Goal: Task Accomplishment & Management: Manage account settings

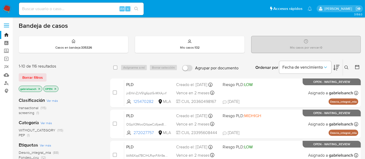
click at [95, 8] on input at bounding box center [81, 8] width 125 height 7
paste input "2629900516"
type input "2629900516"
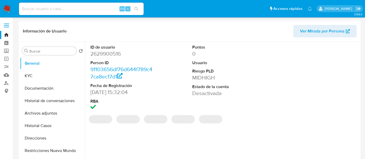
scroll to position [29, 0]
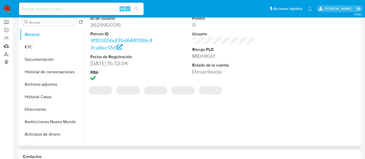
select select "10"
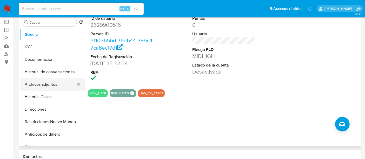
click at [46, 87] on button "Archivos adjuntos" at bounding box center [50, 84] width 61 height 12
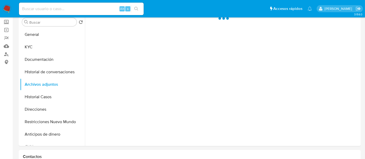
scroll to position [0, 0]
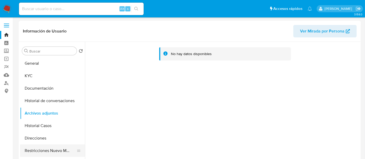
click at [42, 150] on button "Restricciones Nuevo Mundo" at bounding box center [50, 150] width 61 height 12
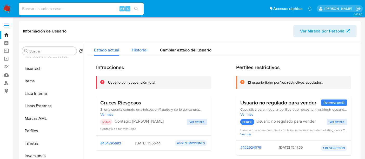
click at [138, 51] on span "Historial" at bounding box center [140, 50] width 16 height 6
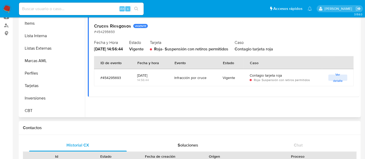
scroll to position [29, 0]
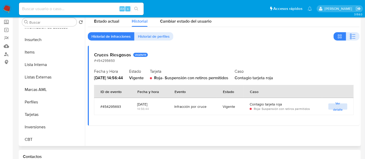
click at [340, 108] on span "Ver detalle" at bounding box center [338, 106] width 14 height 5
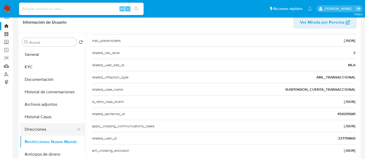
scroll to position [0, 0]
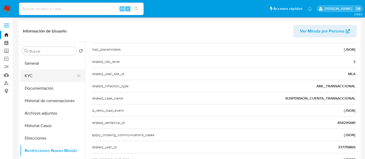
click at [35, 79] on button "KYC" at bounding box center [50, 76] width 61 height 12
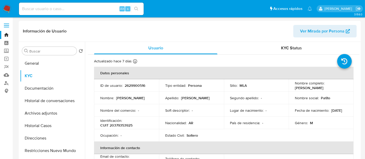
click at [123, 124] on p "CUIT 20379353925" at bounding box center [116, 125] width 32 height 5
copy p "20379353925"
click at [64, 3] on div "Alt s" at bounding box center [81, 9] width 125 height 12
click at [71, 9] on input at bounding box center [81, 8] width 125 height 7
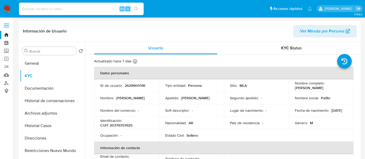
paste input "JtiVGixWgqAOQlt7xUWfe9UM"
type input "JtiVGixWgqAOQlt7xUWfe9UM"
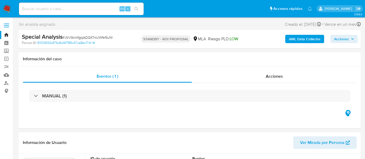
select select "10"
click at [91, 17] on nav "Pausado Ver notificaciones Alt s Accesos rápidos Presiona las siguientes teclas…" at bounding box center [182, 8] width 365 height 17
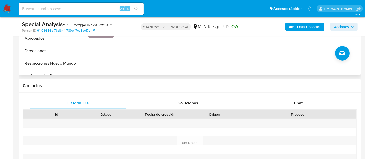
scroll to position [202, 0]
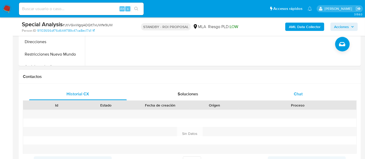
click at [308, 92] on div "Chat" at bounding box center [298, 94] width 98 height 12
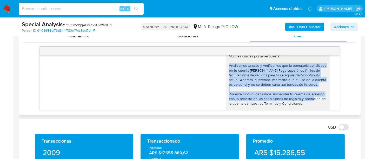
scroll to position [599, 0]
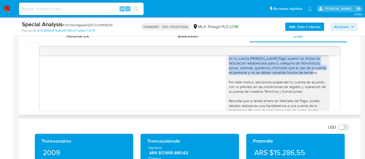
drag, startPoint x: 225, startPoint y: 82, endPoint x: 315, endPoint y: 74, distance: 90.2
click at [315, 74] on div "Hola, Muchas gracias por la respuesta. Analizamos tu caso y verificamos que la …" at bounding box center [278, 79] width 98 height 94
copy div "Analizamos tu caso y verificamos que la operatoria canalizada en tu cuenta de M…"
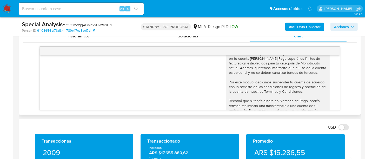
click at [300, 85] on div "Hola, Muchas gracias por la respuesta. Analizamos tu caso y verificamos que la …" at bounding box center [278, 79] width 98 height 94
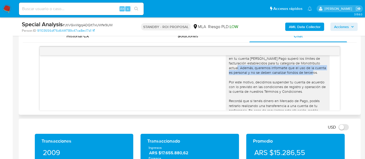
drag, startPoint x: 235, startPoint y: 67, endPoint x: 313, endPoint y: 73, distance: 78.1
click at [313, 73] on div "Hola, Muchas gracias por la respuesta. Analizamos tu caso y verificamos que la …" at bounding box center [278, 79] width 98 height 94
copy div "Además, queremos informarte que el uso de la cuenta es personal y no se deben c…"
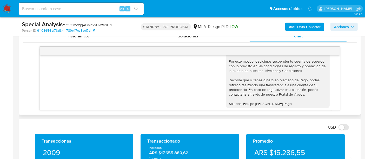
scroll to position [628, 0]
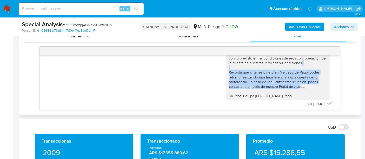
drag, startPoint x: 224, startPoint y: 71, endPoint x: 304, endPoint y: 87, distance: 81.3
click at [304, 87] on div "Hola, Muchas gracias por la respuesta. Analizamos tu caso y verificamos que la …" at bounding box center [278, 51] width 98 height 94
copy div "Recordá que si tenés dinero en Mercado de Pago, podés retirarlo realizando una …"
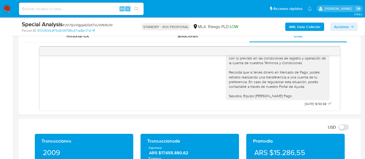
click at [73, 5] on div "Alt s" at bounding box center [81, 9] width 125 height 12
click at [76, 8] on input at bounding box center [81, 8] width 125 height 7
paste input "1347187240"
type input "1347187240"
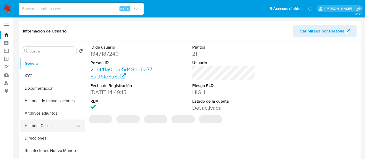
click at [54, 125] on button "Historial Casos" at bounding box center [50, 125] width 61 height 12
select select "10"
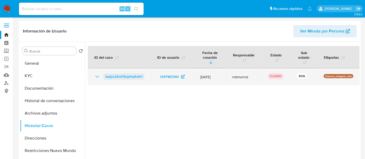
click at [125, 76] on span "ibejjcLXZn075LjyPxyRoVr7" at bounding box center [123, 76] width 37 height 6
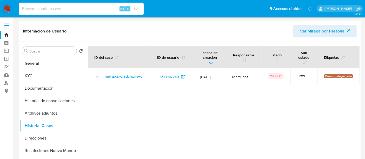
click at [63, 11] on input at bounding box center [81, 8] width 125 height 7
paste input "492458647"
type input "492458647"
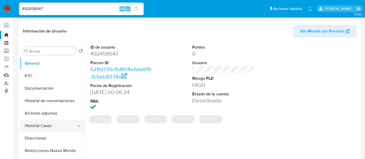
click at [31, 126] on button "Historial Casos" at bounding box center [50, 125] width 61 height 12
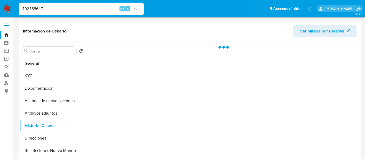
select select "10"
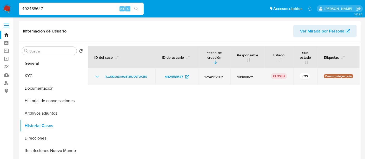
click at [126, 73] on td "jLwSKIcqDh9aBI39JUtTUCBS" at bounding box center [121, 76] width 67 height 17
click at [126, 76] on span "jLwSKIcqDh9aBI39JUtTUCBS" at bounding box center [126, 76] width 42 height 6
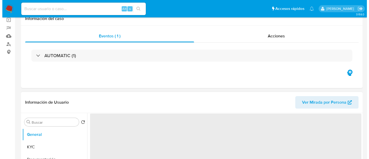
scroll to position [86, 0]
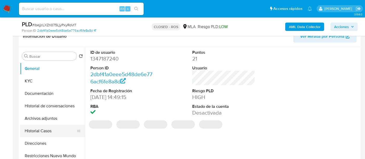
select select "10"
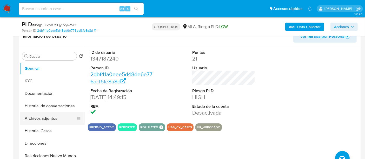
click at [54, 120] on button "Archivos adjuntos" at bounding box center [50, 118] width 61 height 12
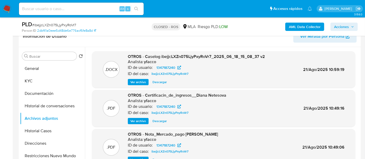
click at [138, 81] on span "Ver archivo" at bounding box center [138, 81] width 16 height 5
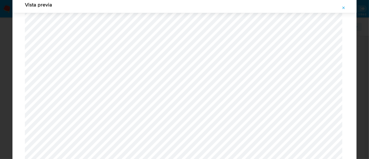
scroll to position [517, 0]
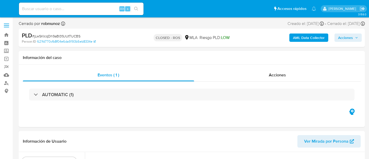
select select "10"
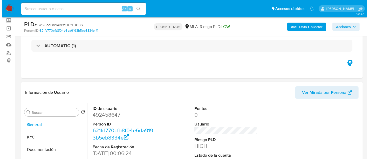
scroll to position [86, 0]
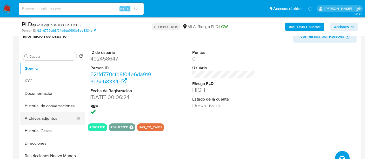
click at [43, 119] on button "Archivos adjuntos" at bounding box center [50, 118] width 61 height 12
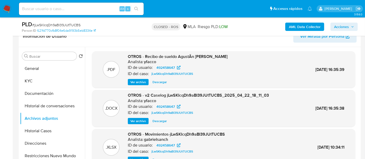
click at [144, 119] on span "Ver archivo" at bounding box center [138, 120] width 16 height 5
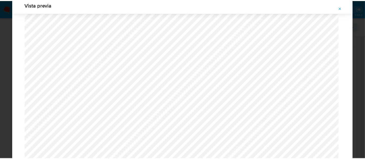
scroll to position [451, 0]
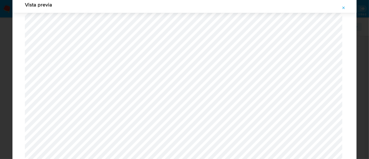
click at [344, 6] on icon "Attachment preview" at bounding box center [344, 8] width 4 height 4
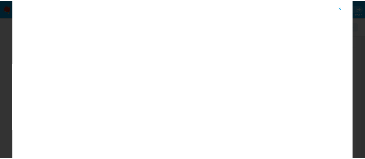
scroll to position [0, 0]
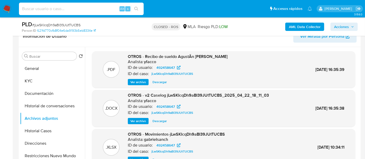
click at [63, 9] on input at bounding box center [81, 8] width 125 height 7
paste input "MulSioU4Jcy7PCENftLYiQzp"
type input "MulSioU4Jcy7PCENftLYiQzp"
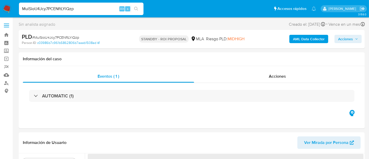
select select "10"
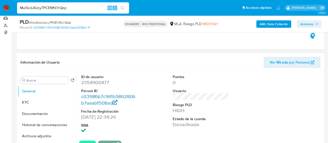
scroll to position [86, 0]
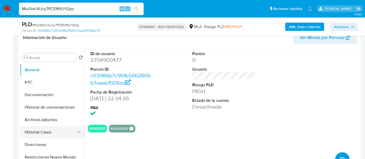
click at [39, 130] on button "Historial Casos" at bounding box center [50, 132] width 61 height 12
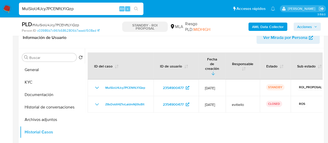
drag, startPoint x: 355, startPoint y: 0, endPoint x: 155, endPoint y: 120, distance: 233.2
click at [155, 120] on div at bounding box center [204, 114] width 238 height 133
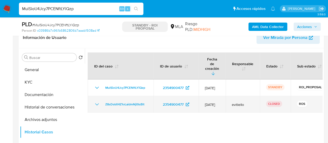
click at [98, 103] on icon "Mostrar/Ocultar" at bounding box center [97, 104] width 4 height 2
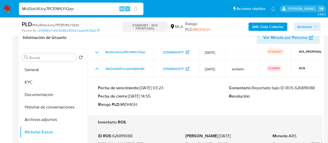
scroll to position [36, 0]
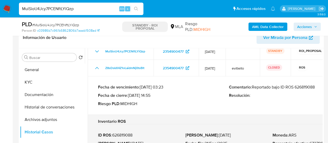
click at [309, 85] on p "Comentario : Reportado bajo ID ROS 626819088" at bounding box center [294, 87] width 131 height 5
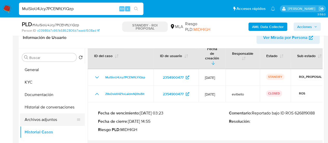
click at [49, 117] on button "Archivos adjuntos" at bounding box center [50, 119] width 61 height 12
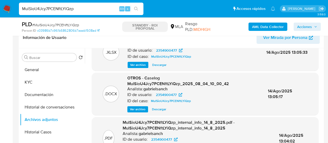
scroll to position [26, 0]
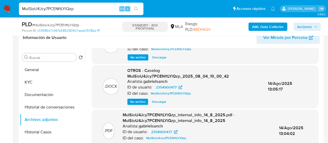
click at [146, 77] on span "OTROS - Caselog MulSioU4Jcy7PCENftLYiQzp_2025_08_04_10_00_42" at bounding box center [178, 73] width 102 height 12
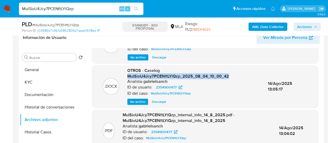
click at [146, 77] on span "OTROS - Caselog MulSioU4Jcy7PCENftLYiQzp_2025_08_04_10_00_42" at bounding box center [178, 73] width 102 height 12
drag, startPoint x: 128, startPoint y: 76, endPoint x: 179, endPoint y: 77, distance: 51.1
click at [179, 77] on span "OTROS - Caselog MulSioU4Jcy7PCENftLYiQzp_2025_08_04_10_00_42" at bounding box center [178, 73] width 102 height 12
copy span "MulSioU4Jcy7PCENftLYiQzp"
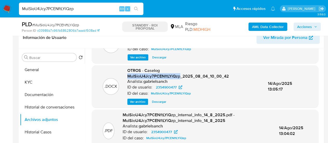
click at [157, 100] on span "Descargar" at bounding box center [159, 101] width 14 height 5
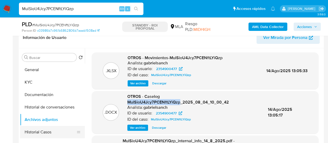
click at [46, 129] on button "Historial Casos" at bounding box center [50, 132] width 61 height 12
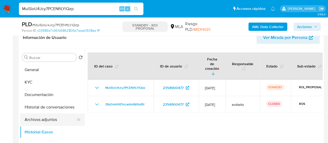
click at [42, 120] on button "Archivos adjuntos" at bounding box center [50, 119] width 61 height 12
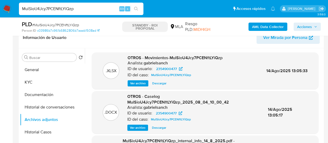
click at [70, 8] on input "MulSioU4Jcy7PCENftLYiQzp" at bounding box center [81, 8] width 125 height 7
paste input "q9n2ZpYR83H6t9zcTmmFACvz"
type input "q9n2ZpYR83H6t9zcTmmFACvz"
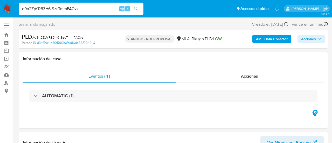
select select "10"
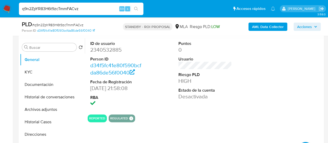
scroll to position [104, 0]
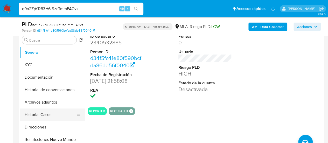
click at [52, 114] on button "Historial Casos" at bounding box center [50, 115] width 61 height 12
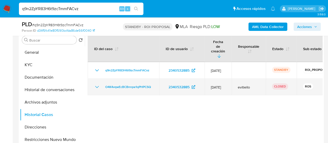
click at [95, 84] on icon "Mostrar/Ocultar" at bounding box center [97, 87] width 6 height 6
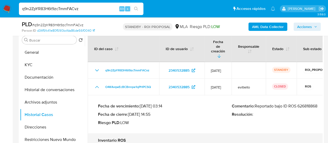
click at [308, 104] on p "Comentario : Reportado bajo ID ROS 626818868" at bounding box center [299, 106] width 134 height 5
click at [49, 104] on button "Archivos adjuntos" at bounding box center [50, 102] width 61 height 12
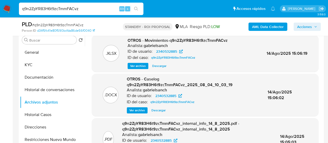
click at [157, 111] on span "Descargar" at bounding box center [159, 110] width 14 height 5
click at [68, 8] on input "q9n2ZpYR83H6t9zcTmmFACvz" at bounding box center [81, 8] width 125 height 7
paste input "ixRVij5LoEnrXkcbtRP56P3"
type input "ixRVij5LoEnrXkcbtRP56P3z"
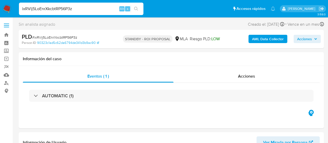
select select "10"
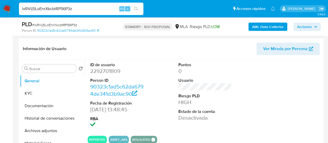
scroll to position [78, 0]
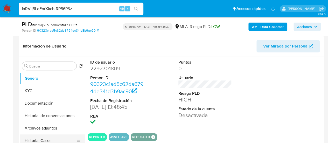
click at [46, 141] on button "Historial Casos" at bounding box center [50, 140] width 61 height 12
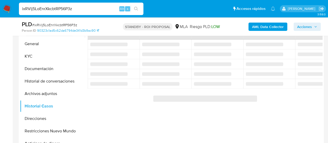
scroll to position [104, 0]
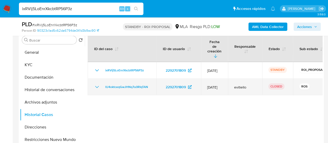
click at [96, 84] on icon "Mostrar/Ocultar" at bounding box center [97, 87] width 6 height 6
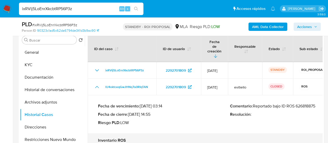
click at [305, 104] on p "Comentario : Reportado bajo ID ROS 626818875" at bounding box center [296, 106] width 132 height 5
click at [55, 102] on button "Archivos adjuntos" at bounding box center [50, 102] width 61 height 12
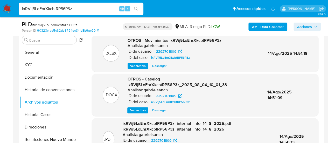
click at [155, 112] on span "Descargar" at bounding box center [159, 110] width 14 height 5
click at [38, 66] on button "KYC" at bounding box center [50, 65] width 61 height 12
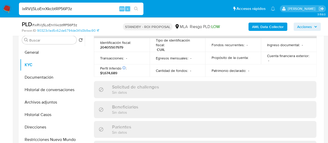
scroll to position [294, 0]
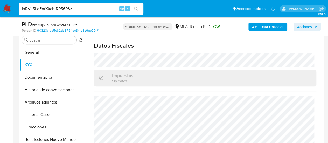
click at [75, 8] on input "ixRVij5LoEnrXkcbtRP56P3z" at bounding box center [81, 8] width 125 height 7
paste input "793639840"
type input "793639840"
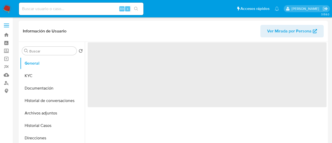
select select "10"
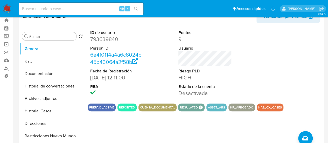
scroll to position [26, 0]
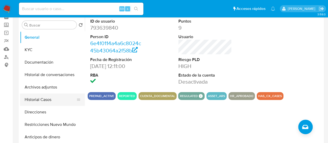
click at [45, 101] on button "Historial Casos" at bounding box center [50, 99] width 61 height 12
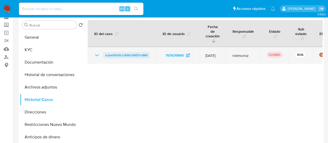
click at [147, 52] on span "e2xw5FkVzJcWBuTkKEFsrIMX" at bounding box center [126, 55] width 43 height 6
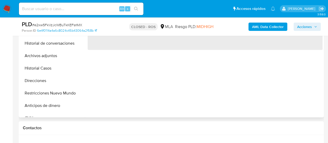
scroll to position [130, 0]
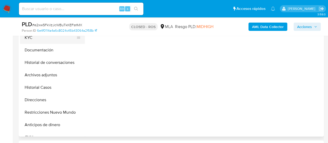
click at [43, 40] on button "KYC" at bounding box center [50, 37] width 61 height 12
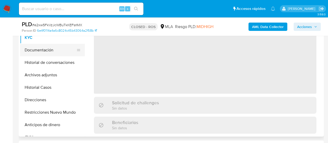
select select "10"
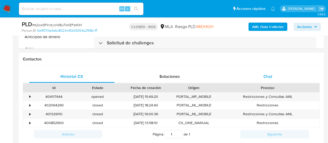
scroll to position [234, 0]
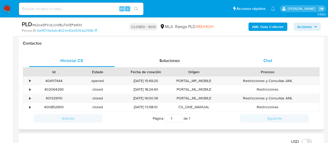
click at [268, 58] on span "Chat" at bounding box center [268, 61] width 9 height 6
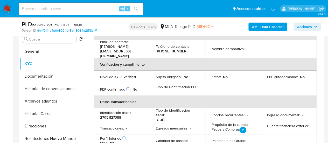
scroll to position [78, 0]
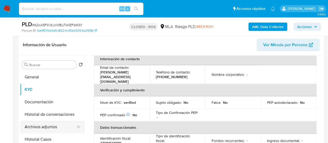
click at [43, 124] on button "Archivos adjuntos" at bounding box center [50, 127] width 61 height 12
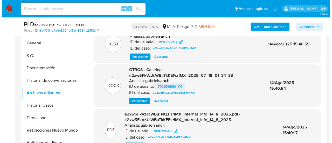
scroll to position [104, 0]
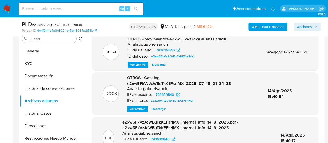
click at [138, 107] on span "Ver archivo" at bounding box center [138, 108] width 16 height 5
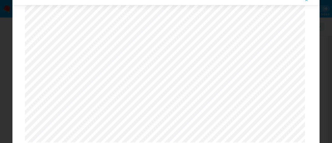
scroll to position [546, 0]
click at [308, 1] on icon "Attachment preview" at bounding box center [307, 0] width 2 height 2
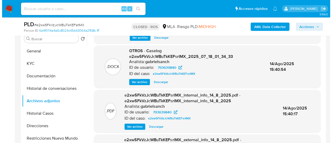
scroll to position [20, 0]
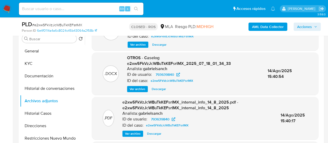
click at [142, 88] on span "Ver archivo" at bounding box center [138, 88] width 16 height 5
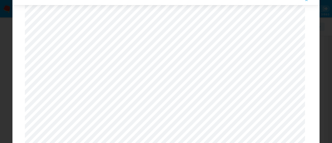
scroll to position [431, 0]
click at [306, 1] on icon "Attachment preview" at bounding box center [307, 0] width 4 height 4
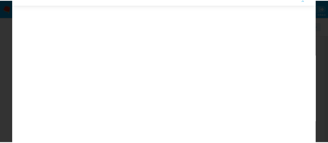
scroll to position [17, 0]
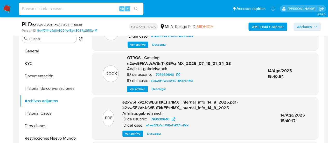
click at [43, 10] on input at bounding box center [81, 8] width 125 height 7
paste input "Fsw7mogWXle8UNragArnUSoJ"
type input "Fsw7mogWXle8UNragArnUSoJ"
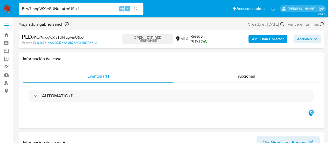
select select "10"
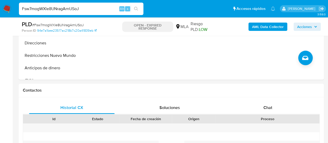
scroll to position [234, 0]
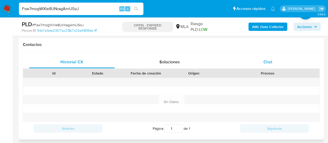
click at [265, 65] on div "Chat" at bounding box center [268, 62] width 86 height 12
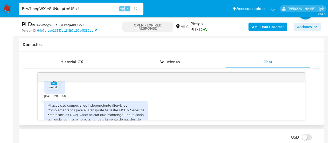
scroll to position [290, 0]
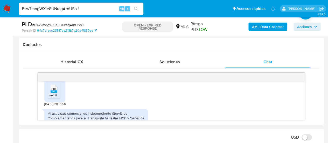
click at [69, 7] on input "Fsw7mogWXle8UNragArnUSoJ" at bounding box center [81, 8] width 125 height 7
paste input "PFaJLwI6nz19m3o4MB02dJKD"
type input "PFaJLwI6nz19m3o4MB02dJKD"
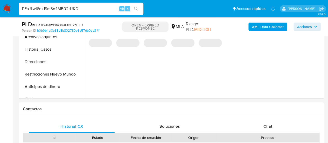
scroll to position [182, 0]
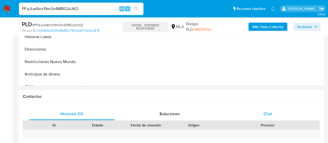
select select "10"
click at [283, 108] on div "Chat" at bounding box center [268, 114] width 86 height 12
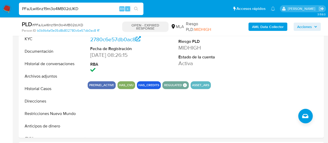
scroll to position [26, 0]
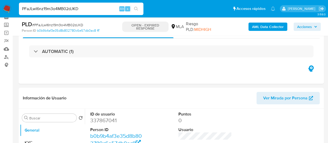
click at [66, 9] on input "PFaJLwI6nz19m3o4MB02dJKD" at bounding box center [81, 8] width 125 height 7
paste input "VHcdOcB4pEt14gMzB0ohfWpB"
type input "VHcdOcB4pEt14gMzB0ohfWpB"
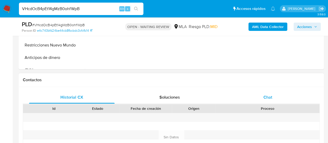
scroll to position [208, 0]
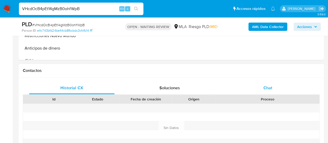
click at [271, 83] on div "Chat" at bounding box center [268, 88] width 86 height 12
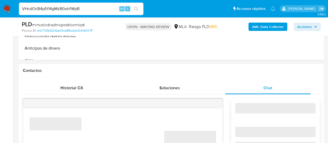
select select "10"
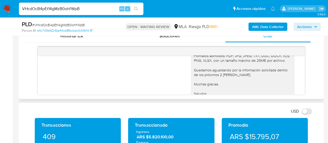
scroll to position [545, 0]
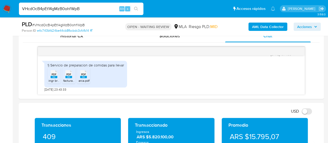
click at [63, 7] on input "VHcdOcB4pEt14gMzB0ohfWpB" at bounding box center [81, 8] width 125 height 7
click at [70, 10] on input "VHcdOcB4pEt14gMzB0ohfWpB" at bounding box center [81, 8] width 125 height 7
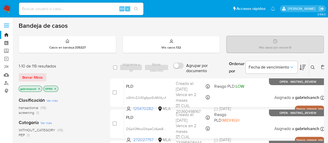
click at [309, 66] on button at bounding box center [313, 67] width 9 height 6
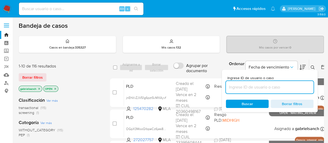
click at [240, 88] on input at bounding box center [270, 87] width 88 height 7
type input "VHcdOcB4pEt14gMzB0ohfWpB"
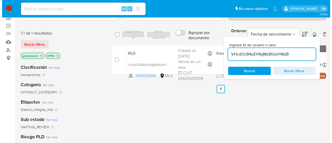
scroll to position [26, 0]
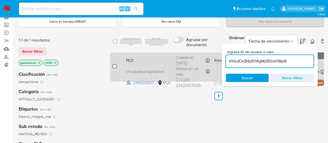
click at [115, 65] on input "checkbox" at bounding box center [115, 66] width 4 height 4
checkbox input "true"
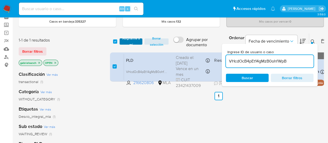
click at [131, 39] on span "Asignarme a mí" at bounding box center [131, 41] width 18 height 5
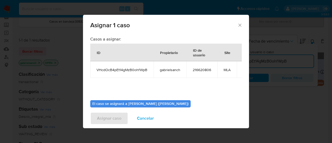
scroll to position [26, 0]
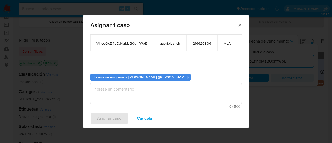
click at [136, 91] on textarea "assign-modal" at bounding box center [166, 93] width 152 height 21
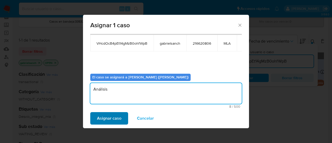
type textarea "Análisis"
click at [120, 113] on span "Asignar caso" at bounding box center [109, 118] width 24 height 11
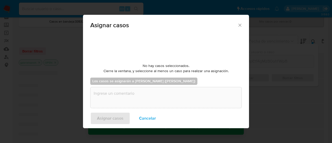
checkbox input "false"
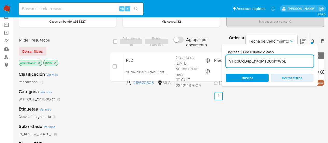
click at [270, 62] on input "VHcdOcB4pEt14gMzB0ohfWpB" at bounding box center [270, 61] width 88 height 7
paste input "ZZbVxGQV3HpivGNfwrKc6HJk"
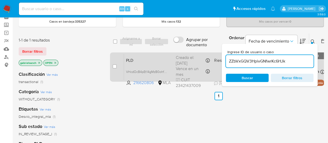
type input "ZZbVxGQV3HpivGNfwrKc6HJk"
click at [115, 67] on input "checkbox" at bounding box center [115, 66] width 4 height 4
checkbox input "true"
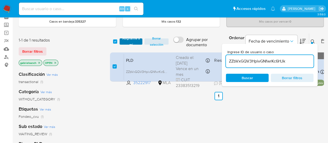
click at [131, 42] on span "Asignarme a mí" at bounding box center [131, 41] width 18 height 5
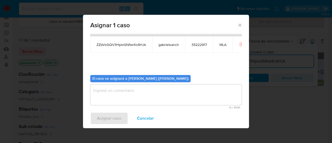
scroll to position [26, 0]
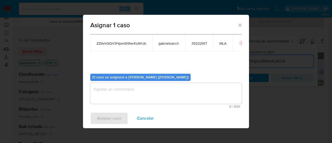
click at [149, 91] on textarea "assign-modal" at bounding box center [166, 93] width 152 height 21
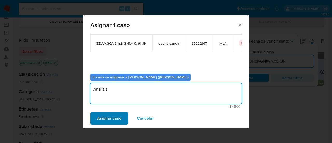
type textarea "Análisis"
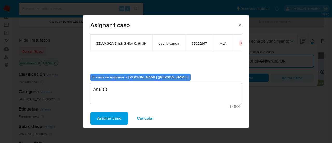
click at [119, 116] on span "Asignar caso" at bounding box center [109, 118] width 24 height 11
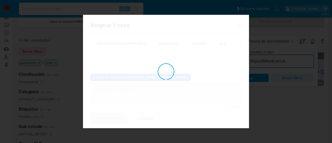
checkbox input "false"
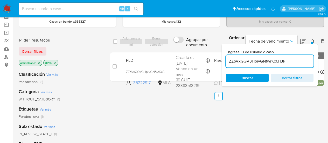
click at [250, 60] on input "ZZbVxGQV3HpivGNfwrKc6HJk" at bounding box center [270, 61] width 88 height 7
paste input "0Jlh9UV2X0yBLOwANotymHG4"
type input "0Jlh9UV2X0yBLOwANotymHG4"
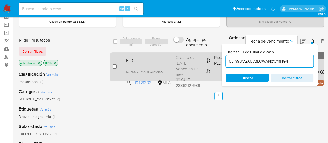
click at [116, 66] on input "checkbox" at bounding box center [115, 66] width 4 height 4
checkbox input "true"
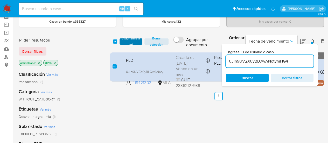
click at [140, 39] on span "Asignarme a mí" at bounding box center [131, 41] width 18 height 5
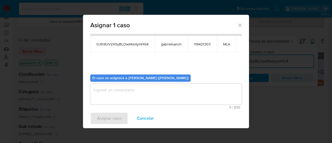
scroll to position [26, 0]
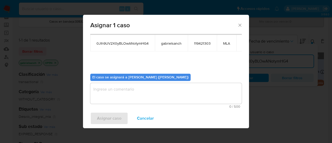
click at [131, 91] on textarea "assign-modal" at bounding box center [166, 93] width 152 height 21
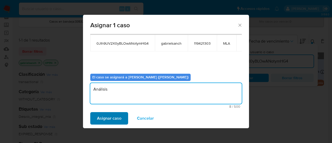
type textarea "Análisis"
click at [102, 120] on span "Asignar caso" at bounding box center [109, 118] width 24 height 11
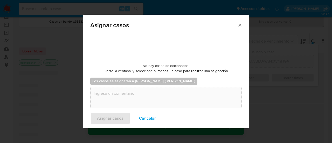
checkbox input "false"
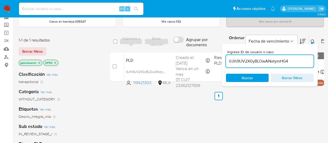
click at [267, 62] on input "0Jlh9UV2X0yBLOwANotymHG4" at bounding box center [270, 61] width 88 height 7
paste input "b11raPID3Ekchml34CXWNoad"
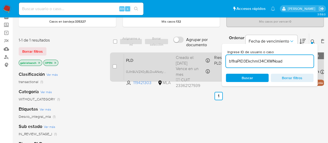
type input "b11raPID3Ekchml34CXWNoad"
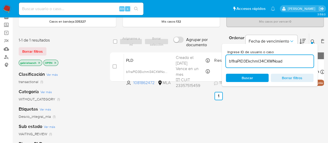
click at [115, 67] on input "checkbox" at bounding box center [115, 66] width 4 height 4
checkbox input "true"
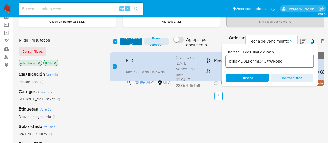
click at [123, 44] on span "Asignarme a mí" at bounding box center [131, 41] width 18 height 5
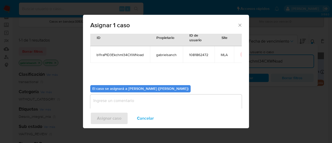
scroll to position [26, 0]
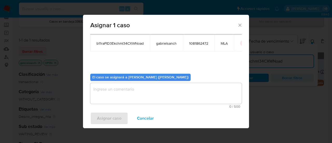
click at [139, 90] on textarea "assign-modal" at bounding box center [166, 93] width 152 height 21
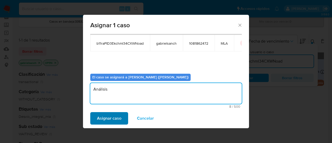
type textarea "Análisis"
click at [115, 118] on span "Asignar caso" at bounding box center [109, 118] width 24 height 11
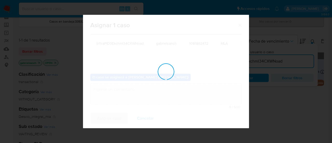
checkbox input "false"
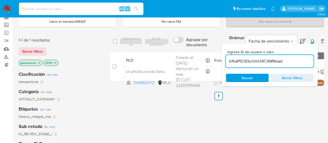
click at [55, 7] on input at bounding box center [81, 8] width 125 height 7
click at [262, 59] on input "b11raPID3Ekchml34CXWNoad" at bounding box center [270, 61] width 88 height 7
paste input "Fsw7mogWXle8UNragArnUSoJ"
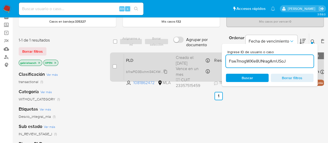
type input "Fsw7mogWXle8UNragArnUSoJ"
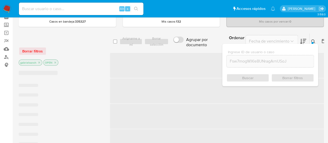
click at [115, 67] on span "‌" at bounding box center [219, 65] width 218 height 25
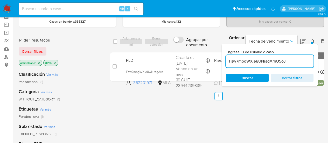
click at [115, 67] on input "checkbox" at bounding box center [115, 66] width 4 height 4
checkbox input "true"
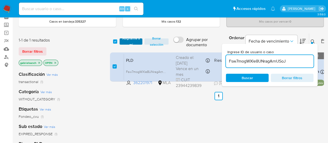
click at [127, 41] on span "Asignarme a mí" at bounding box center [131, 41] width 18 height 5
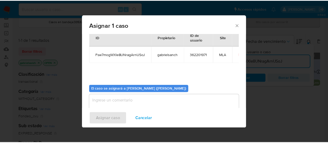
scroll to position [26, 0]
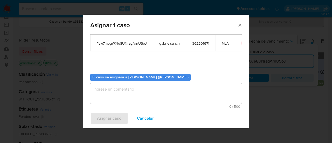
click at [125, 91] on textarea "assign-modal" at bounding box center [166, 93] width 152 height 21
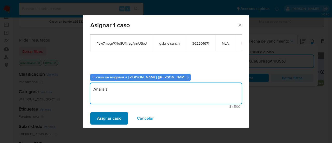
type textarea "Análisis"
click at [105, 122] on span "Asignar caso" at bounding box center [109, 118] width 24 height 11
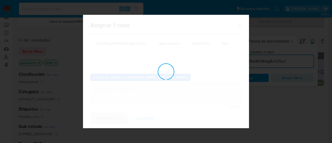
checkbox input "false"
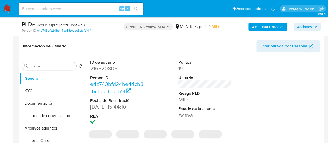
scroll to position [156, 0]
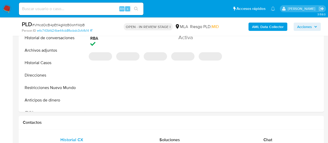
select select "10"
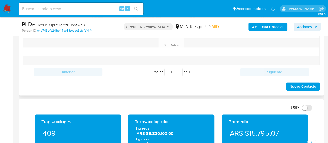
scroll to position [260, 0]
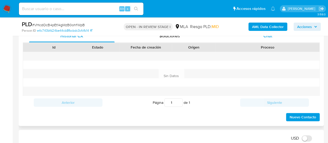
click at [256, 40] on div "Chat" at bounding box center [268, 36] width 86 height 12
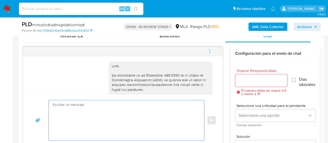
scroll to position [545, 0]
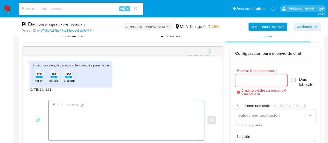
click at [86, 117] on textarea at bounding box center [125, 120] width 145 height 40
paste textarea "Hola, muchas gracias por tu respuesta. En este caso, necesitamos que nos brinde…"
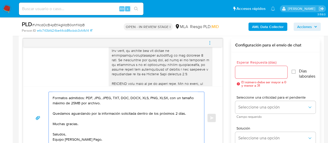
scroll to position [156, 0]
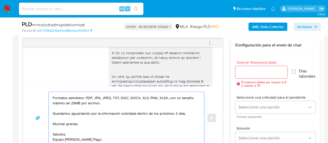
type textarea "Hola, muchas gracias por tu respuesta. En este caso, necesitamos que nos brinde…"
click at [243, 72] on input "Esperar Respuesta (días)" at bounding box center [261, 72] width 52 height 7
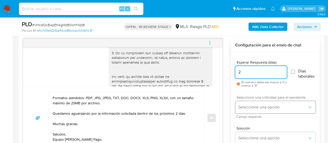
type input "2"
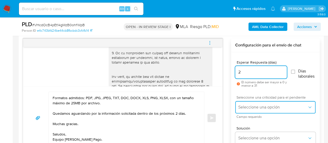
click at [238, 105] on button "Seleccione una opción" at bounding box center [275, 107] width 80 height 12
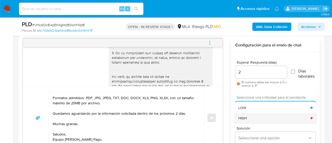
click at [248, 114] on div "HIGH" at bounding box center [275, 118] width 72 height 10
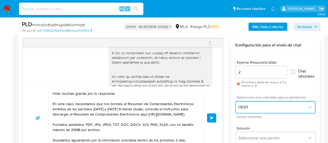
scroll to position [0, 0]
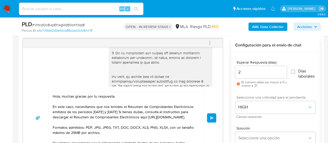
click at [207, 121] on button "Enviar" at bounding box center [211, 117] width 9 height 9
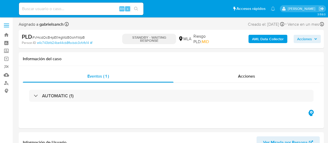
click at [64, 8] on input at bounding box center [81, 8] width 125 height 7
paste input "ZZbVxGQV3HpivGNfwrKc6HJk"
type input "ZZbVxGQV3HpivGNfwrKc6HJk"
select select "10"
type input "ZZbVxGQV3HpivGNfwrKc6HJk"
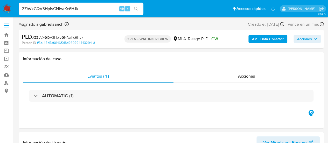
select select "10"
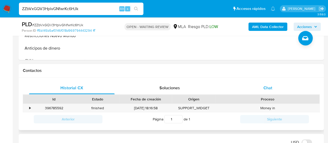
click at [261, 82] on div "Chat" at bounding box center [268, 88] width 86 height 12
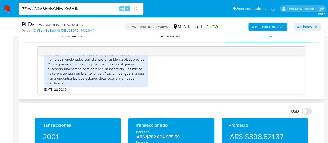
scroll to position [650, 0]
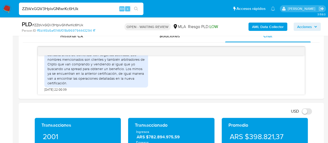
click at [48, 9] on input "ZZbVxGQV3HpivGNfwrKc6HJk" at bounding box center [81, 8] width 125 height 7
click at [47, 9] on input "ZZbVxGQV3HpivGNfwrKc6HJk" at bounding box center [81, 8] width 125 height 7
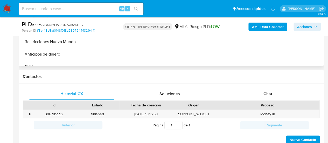
scroll to position [234, 0]
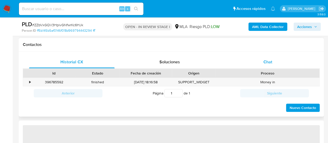
click at [279, 63] on div "Chat" at bounding box center [268, 62] width 86 height 12
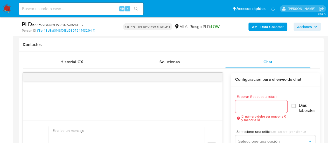
scroll to position [260, 0]
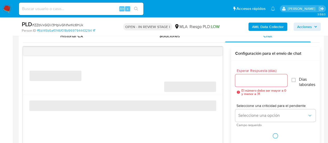
select select "10"
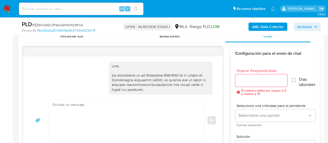
click at [96, 106] on textarea at bounding box center [125, 120] width 145 height 40
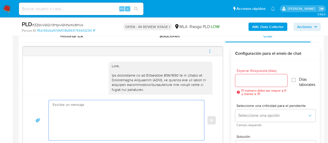
paste textarea "Hola, Esperamos que te encuentres muy bien. Te consultamos si tuviste oportunid…"
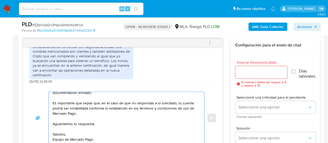
scroll to position [0, 0]
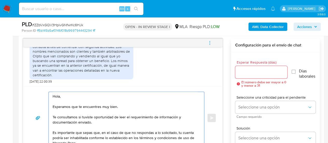
click at [65, 97] on textarea "Hola, Esperamos que te encuentres muy bien. Te consultamos si tuviste oportunid…" at bounding box center [125, 118] width 145 height 52
drag, startPoint x: 119, startPoint y: 118, endPoint x: 88, endPoint y: 117, distance: 30.9
click at [98, 115] on textarea "Hola, Esperamos que te encuentres muy bien. Te consultamos si tuviste oportunid…" at bounding box center [125, 118] width 145 height 52
click at [88, 118] on textarea "Hola, Esperamos que te encuentres muy bien. Te consultamos si tuviste oportunid…" at bounding box center [125, 118] width 145 height 52
drag, startPoint x: 118, startPoint y: 116, endPoint x: 124, endPoint y: 120, distance: 7.5
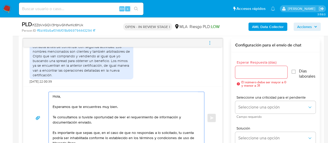
click at [124, 120] on textarea "Hola, Esperamos que te encuentres muy bien. Te consultamos si tuviste oportunid…" at bounding box center [125, 118] width 145 height 52
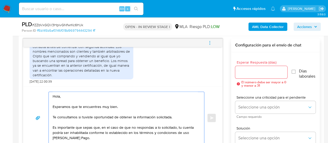
type textarea "Hola, Esperamos que te encuentres muy bien. Te consultamos si tuviste oportunid…"
click at [260, 71] on input "Esperar Respuesta (días)" at bounding box center [261, 72] width 52 height 7
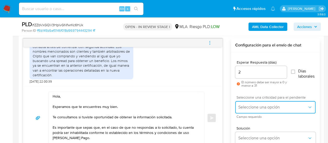
click at [243, 105] on span "Seleccione una opción" at bounding box center [273, 107] width 69 height 5
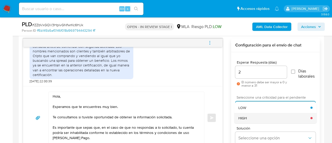
click at [247, 113] on div "HIGH" at bounding box center [275, 118] width 72 height 10
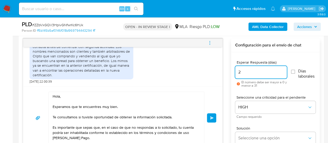
drag, startPoint x: 245, startPoint y: 72, endPoint x: 233, endPoint y: 72, distance: 11.4
click at [233, 72] on div "Esperar Respuesta (días) 2 El número debe ser mayor a 0 y menor a 31 Días labor…" at bounding box center [275, 110] width 89 height 116
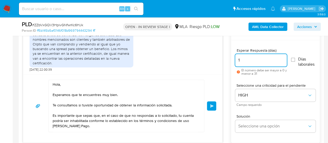
scroll to position [268, 0]
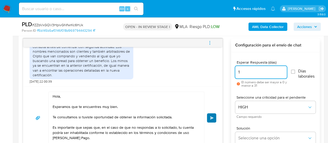
type input "1"
click at [214, 117] on button "Enviar" at bounding box center [211, 117] width 9 height 9
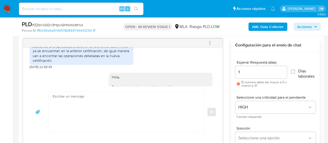
scroll to position [741, 0]
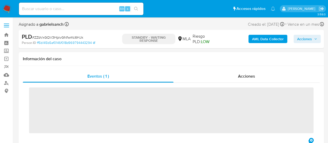
click at [73, 10] on input at bounding box center [81, 8] width 125 height 7
paste input "0Jlh9UV2X0yBLOwANotymHG4"
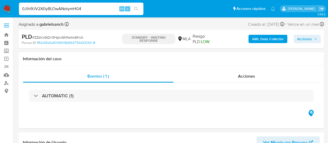
type input "0Jlh9UV2X0yBLOwANotymHG4"
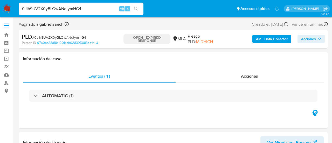
select select "10"
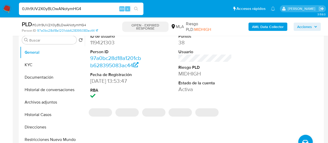
scroll to position [182, 0]
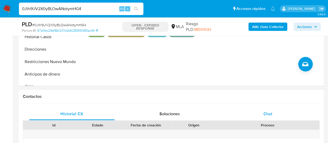
click at [261, 110] on div "Chat" at bounding box center [268, 114] width 86 height 12
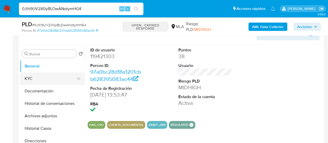
scroll to position [104, 0]
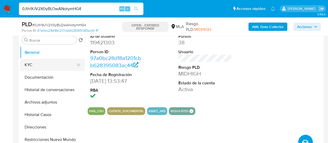
click at [34, 61] on button "KYC" at bounding box center [50, 65] width 61 height 12
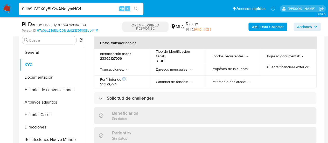
scroll to position [289, 0]
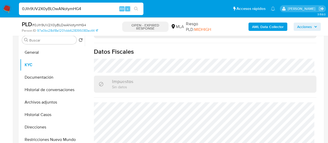
click at [66, 6] on input "0Jlh9UV2X0yBLOwANotymHG4" at bounding box center [81, 8] width 125 height 7
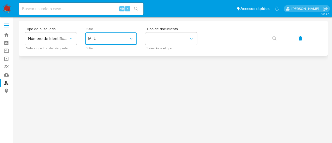
click at [113, 36] on button "MLU" at bounding box center [111, 38] width 52 height 12
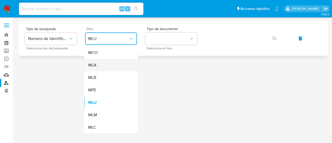
click at [113, 63] on div "MLA" at bounding box center [109, 65] width 43 height 12
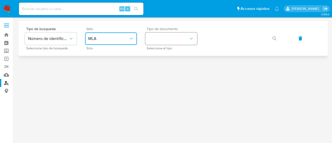
click at [151, 42] on button "identificationType" at bounding box center [171, 38] width 52 height 12
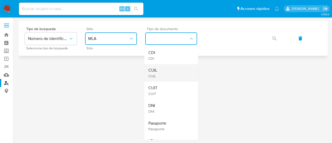
click at [160, 70] on div "CUIL CUIL" at bounding box center [169, 73] width 43 height 18
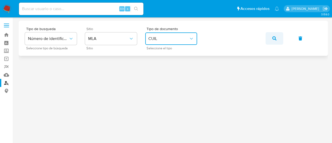
click at [272, 40] on button "button" at bounding box center [275, 38] width 18 height 12
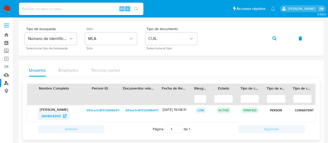
click at [47, 118] on span "260804200" at bounding box center [51, 116] width 20 height 8
click at [274, 37] on icon "button" at bounding box center [275, 38] width 4 height 4
click at [45, 116] on span "542218672" at bounding box center [51, 116] width 18 height 8
click at [267, 38] on button "button" at bounding box center [275, 38] width 18 height 12
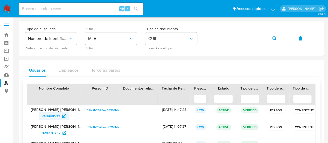
click at [50, 115] on span "748948533" at bounding box center [51, 116] width 18 height 8
click at [275, 39] on icon "button" at bounding box center [275, 38] width 4 height 4
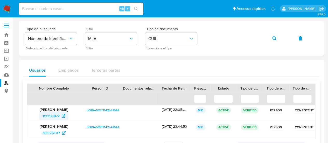
click at [59, 114] on span "113350872" at bounding box center [51, 116] width 17 height 8
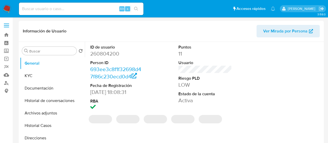
select select "10"
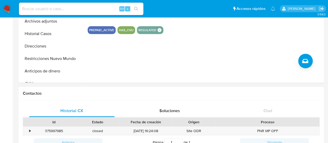
scroll to position [52, 0]
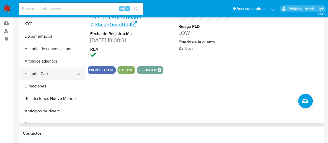
click at [41, 71] on button "Historial Casos" at bounding box center [50, 73] width 61 height 12
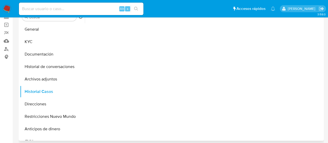
scroll to position [26, 0]
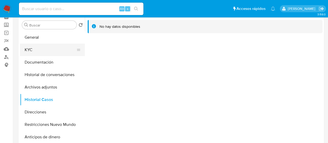
click at [36, 50] on button "KYC" at bounding box center [50, 50] width 61 height 12
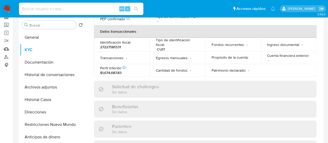
scroll to position [281, 0]
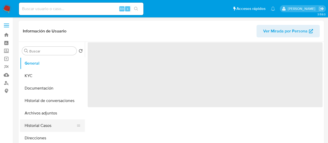
click at [40, 127] on button "Historial Casos" at bounding box center [50, 125] width 61 height 12
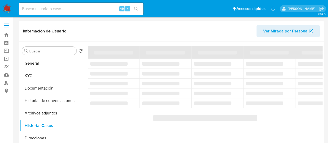
select select "10"
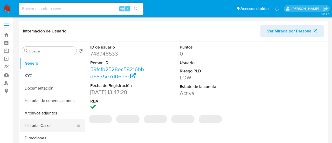
select select "10"
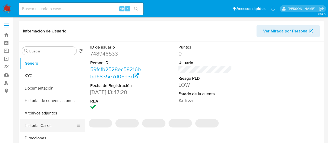
click at [41, 125] on button "Historial Casos" at bounding box center [50, 125] width 61 height 12
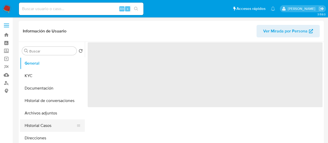
click at [43, 122] on button "Historial Casos" at bounding box center [50, 125] width 61 height 12
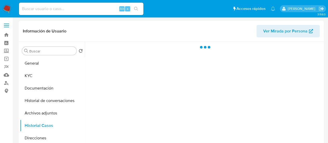
select select "10"
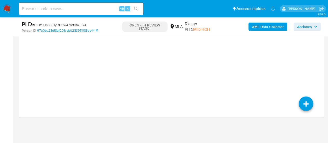
select select "10"
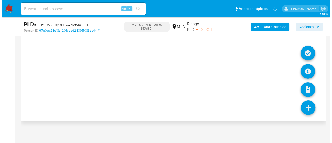
scroll to position [910, 0]
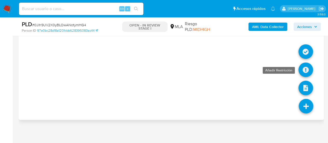
click at [303, 70] on icon at bounding box center [306, 70] width 15 height 15
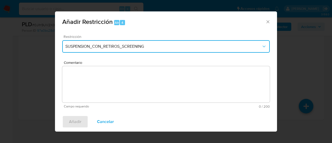
click at [80, 44] on button "SUSPENSION_CON_RETIROS_SCREENING" at bounding box center [166, 46] width 208 height 12
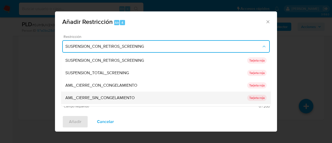
scroll to position [110, 0]
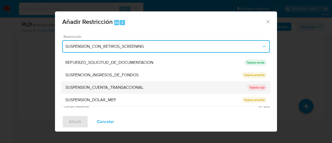
click at [99, 87] on span "SUSPENSION_CUENTA_TRANSACCIONAL" at bounding box center [104, 87] width 78 height 5
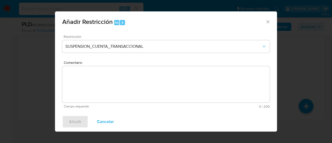
click at [99, 87] on textarea "Comentario" at bounding box center [166, 84] width 208 height 36
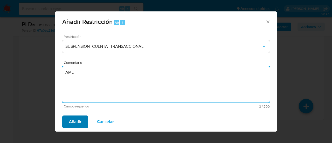
type textarea "AML"
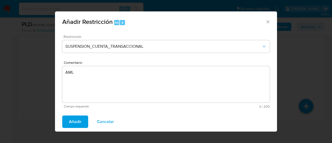
click at [80, 126] on span "Añadir" at bounding box center [75, 121] width 12 height 11
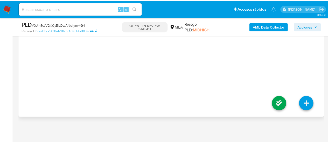
scroll to position [905, 0]
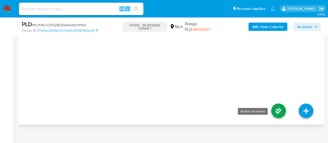
click at [274, 106] on icon at bounding box center [279, 111] width 15 height 15
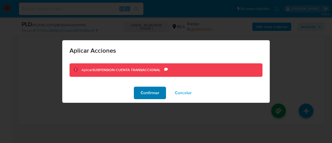
click at [149, 94] on span "Confirmar" at bounding box center [150, 92] width 19 height 11
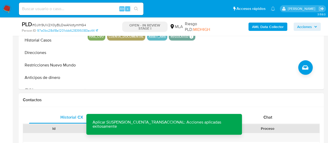
drag, startPoint x: 267, startPoint y: 114, endPoint x: 246, endPoint y: 96, distance: 27.8
click at [267, 114] on span "Chat" at bounding box center [268, 117] width 9 height 6
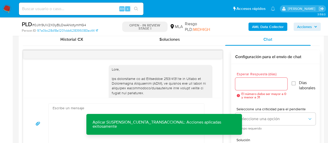
scroll to position [649, 0]
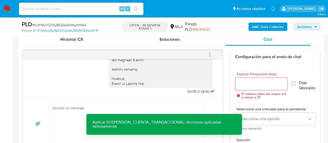
click at [214, 56] on button "menu-action" at bounding box center [209, 54] width 17 height 12
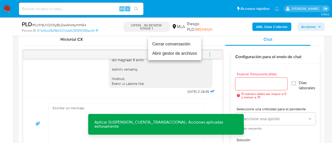
drag, startPoint x: 168, startPoint y: 49, endPoint x: 163, endPoint y: 44, distance: 7.2
click at [163, 44] on ul "Cerrar conversación Abrir gestor de archivos" at bounding box center [174, 48] width 53 height 23
click at [163, 44] on li "Cerrar conversación" at bounding box center [174, 43] width 53 height 9
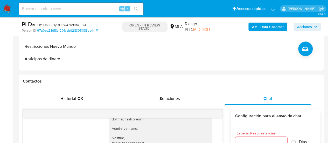
scroll to position [126, 0]
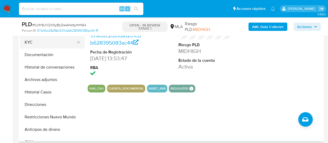
click at [36, 45] on button "KYC" at bounding box center [50, 42] width 61 height 12
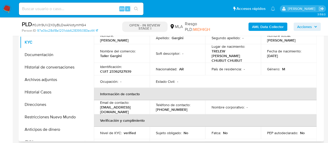
scroll to position [52, 0]
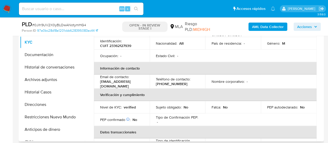
click at [159, 82] on p "(280) 4580161" at bounding box center [172, 84] width 32 height 5
copy p "280"
drag, startPoint x: 103, startPoint y: 78, endPoint x: 136, endPoint y: 79, distance: 33.8
click at [136, 79] on p "emigargini@gmail.com" at bounding box center [120, 83] width 41 height 9
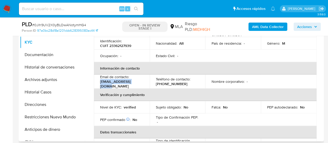
copy p "emigargini@gmail.com"
click at [253, 23] on b "AML Data Collector" at bounding box center [268, 27] width 32 height 8
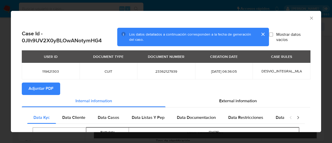
click at [50, 90] on span "Adjuntar PDF" at bounding box center [41, 88] width 25 height 11
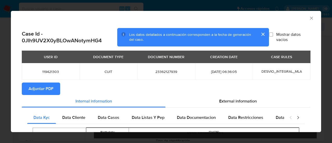
click at [310, 18] on icon "Cerrar ventana" at bounding box center [311, 18] width 3 height 3
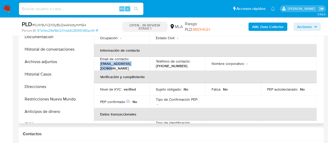
scroll to position [152, 0]
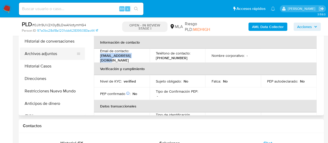
click at [45, 53] on button "Archivos adjuntos" at bounding box center [50, 54] width 61 height 12
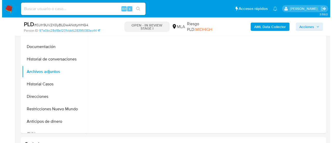
scroll to position [126, 0]
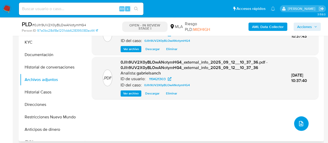
click at [300, 126] on span "upload-file" at bounding box center [301, 123] width 6 height 6
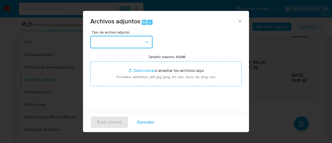
click at [123, 39] on button "button" at bounding box center [121, 42] width 62 height 12
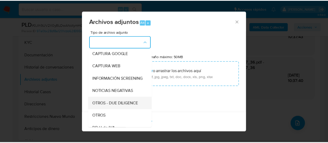
scroll to position [52, 0]
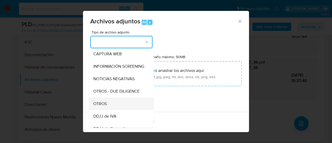
click at [107, 106] on span "OTROS" at bounding box center [99, 103] width 13 height 5
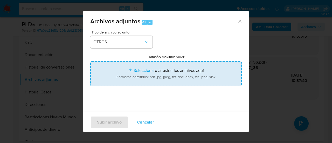
click at [142, 78] on input "Tamaño máximo: 50MB Seleccionar archivos" at bounding box center [166, 73] width 152 height 25
type input "C:\fakepath\Caselog 0Jlh9UV2X0yBLOwANotymHG4_2025_07_18_01_34_04.docx"
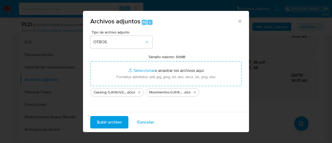
click at [119, 123] on span "Subir archivo" at bounding box center [109, 122] width 25 height 11
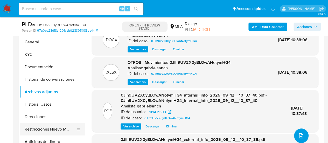
scroll to position [126, 0]
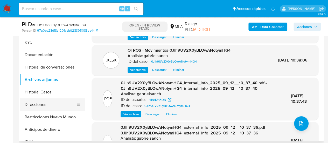
click at [53, 110] on button "Direcciones" at bounding box center [50, 104] width 61 height 12
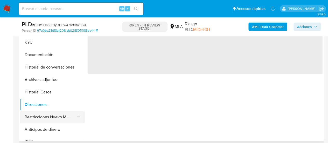
click at [55, 112] on button "Restricciones Nuevo Mundo" at bounding box center [50, 117] width 61 height 12
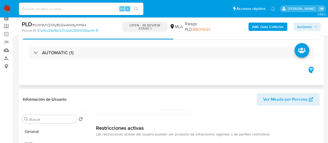
scroll to position [23, 0]
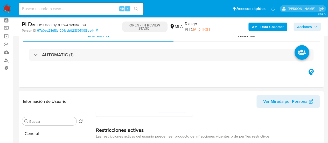
click at [306, 27] on span "Acciones" at bounding box center [305, 27] width 15 height 8
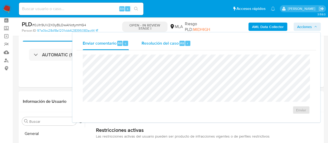
click at [144, 45] on span "Resolución del caso" at bounding box center [159, 43] width 37 height 6
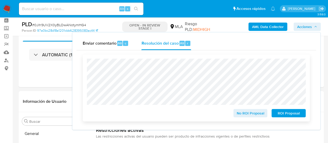
click at [287, 116] on span "ROI Proposal" at bounding box center [288, 113] width 27 height 7
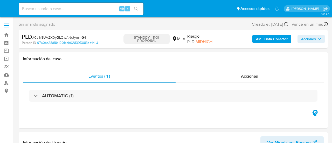
select select "10"
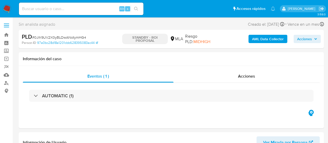
click at [61, 10] on input at bounding box center [81, 8] width 125 height 7
paste input "b11raPID3Ekchml34CXWNoad"
type input "b11raPID3Ekchml34CXWNoad"
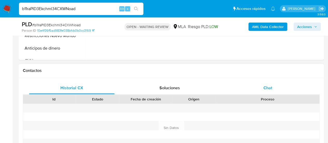
click at [276, 88] on div "Chat" at bounding box center [268, 88] width 86 height 12
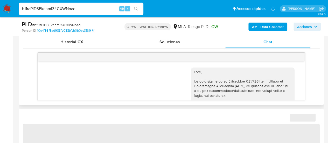
scroll to position [260, 0]
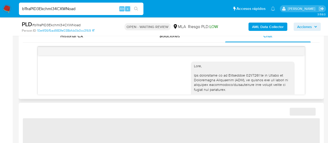
select select "10"
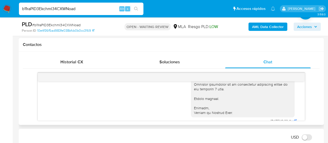
scroll to position [660, 0]
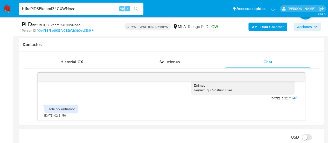
click at [57, 10] on input "b11raPID3Ekchml34CXWNoad" at bounding box center [81, 8] width 125 height 7
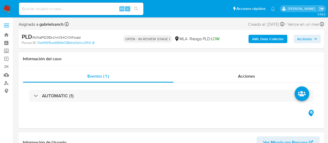
select select "10"
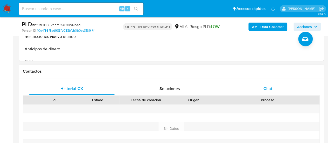
click at [266, 87] on span "Chat" at bounding box center [268, 89] width 9 height 6
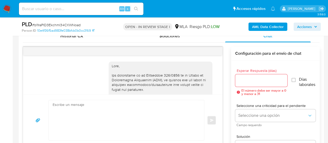
scroll to position [660, 0]
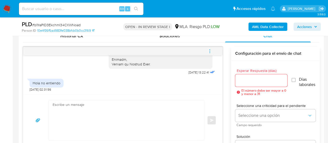
click at [168, 120] on textarea at bounding box center [125, 120] width 145 height 40
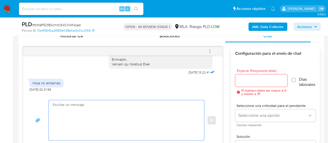
paste textarea "Lore, Ip dolorsi am con adipiscinge seddoeiusmo te in utlabo et Dolorem Aliq, e…"
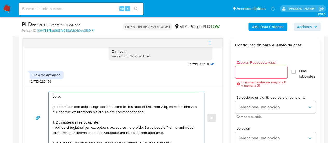
scroll to position [194, 0]
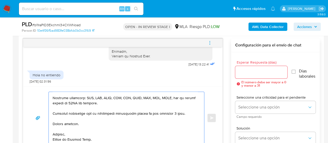
type textarea "Lore, Ip dolorsi am con adipiscinge seddoeiusmo te in utlabo et Dolorem Aliq, e…"
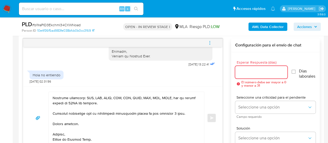
click at [246, 75] on input "Esperar Respuesta (días)" at bounding box center [261, 72] width 52 height 7
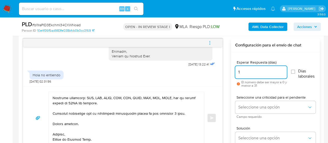
type input "1"
click at [144, 111] on textarea at bounding box center [125, 118] width 145 height 52
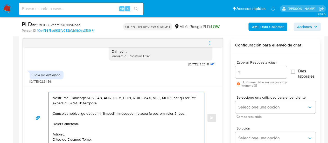
click at [144, 111] on textarea at bounding box center [125, 118] width 145 height 52
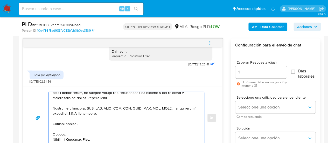
scroll to position [185, 0]
type textarea "Hola, En función de las operaciones registradas en tu cuenta de Mercado Pago, n…"
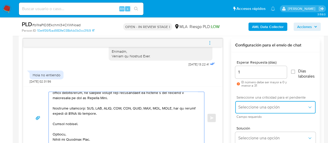
click at [257, 104] on button "Seleccione una opción" at bounding box center [275, 107] width 80 height 12
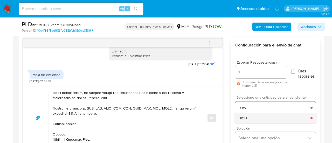
click at [256, 114] on div "HIGH" at bounding box center [275, 118] width 72 height 10
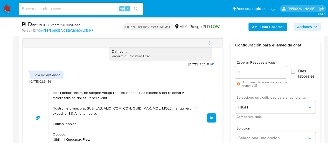
click at [210, 118] on button "Enviar" at bounding box center [211, 117] width 9 height 9
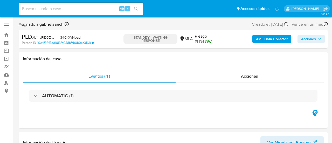
select select "10"
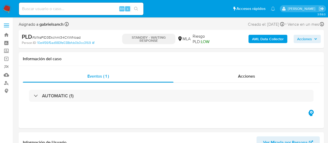
click at [66, 11] on input at bounding box center [81, 8] width 125 height 7
paste input "lL6pJFUcGL0jf1LF2ivDo9yt"
type input "lL6pJFUcGL0jf1LF2ivDo9yt"
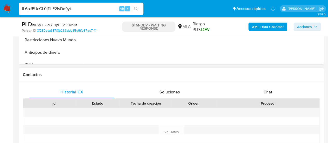
scroll to position [234, 0]
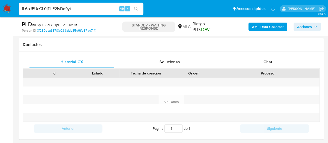
select select "10"
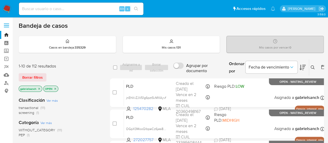
click at [86, 10] on input at bounding box center [81, 8] width 125 height 7
paste input "Fsw7mogWXle8UNragArnUSoJ"
type input "Fsw7mogWXle8UNragArnUSoJ"
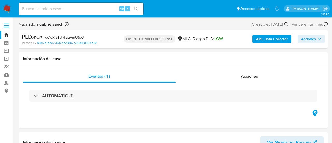
select select "10"
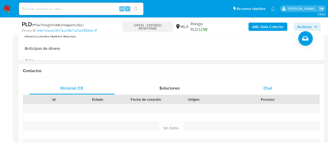
scroll to position [208, 0]
click at [257, 91] on div "Chat" at bounding box center [268, 88] width 86 height 12
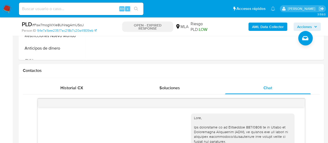
scroll to position [628, 0]
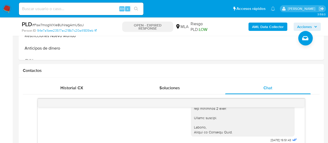
click at [69, 6] on input at bounding box center [81, 8] width 125 height 7
paste input "Fsw7mogWXle8UNragArnUSoJ"
type input "Fsw7mogWXle8UNragArnUSoJ"
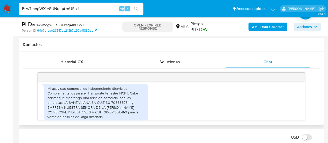
scroll to position [342, 0]
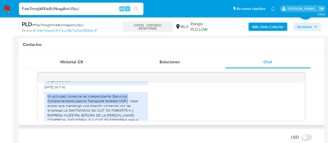
drag, startPoint x: 47, startPoint y: 103, endPoint x: 129, endPoint y: 107, distance: 81.6
click at [129, 107] on div "Mi actividad comercial es independiente (Servicios Complementarios para el Tran…" at bounding box center [97, 110] width 98 height 33
copy div "Mi actividad comercial es independiente (Servicios Complementarios para el Tran…"
click at [66, 9] on input "Fsw7mogWXle8UNragArnUSoJ" at bounding box center [81, 8] width 125 height 7
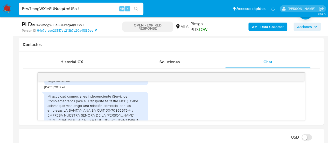
click at [66, 9] on input "Fsw7mogWXle8UNragArnUSoJ" at bounding box center [81, 8] width 125 height 7
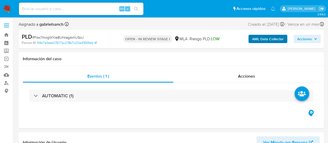
select select "10"
click at [262, 38] on b "AML Data Collector" at bounding box center [268, 39] width 32 height 8
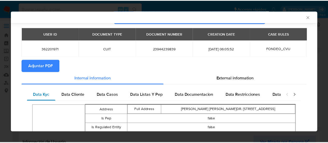
scroll to position [51, 0]
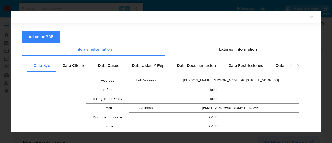
click at [39, 40] on span "Adjuntar PDF" at bounding box center [41, 36] width 25 height 11
click at [310, 17] on icon "Cerrar ventana" at bounding box center [311, 17] width 3 height 3
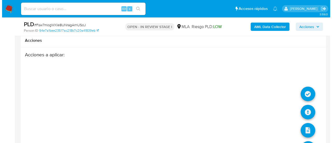
scroll to position [910, 0]
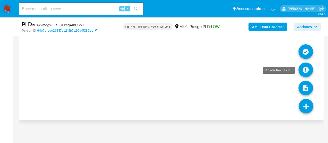
click at [305, 70] on icon at bounding box center [306, 70] width 15 height 15
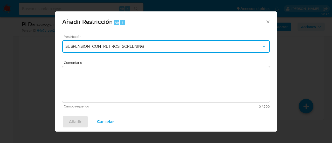
click at [132, 50] on button "SUSPENSION_CON_RETIROS_SCREENING" at bounding box center [166, 46] width 208 height 12
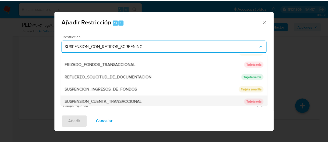
scroll to position [110, 0]
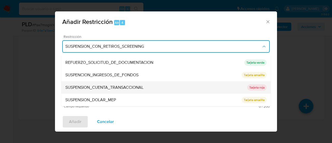
click at [130, 87] on span "SUSPENSION_CUENTA_TRANSACCIONAL" at bounding box center [104, 87] width 78 height 5
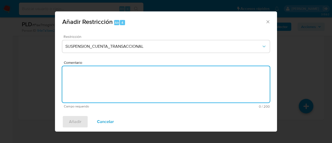
click at [130, 87] on textarea "Comentario" at bounding box center [166, 84] width 208 height 36
type textarea "AML"
click at [84, 123] on button "Añadir" at bounding box center [75, 122] width 26 height 12
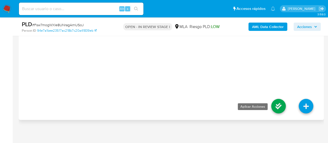
click at [277, 103] on icon at bounding box center [279, 106] width 15 height 15
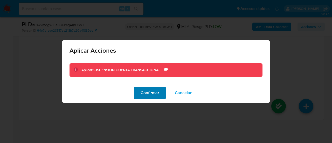
click at [147, 89] on span "Confirmar" at bounding box center [150, 92] width 19 height 11
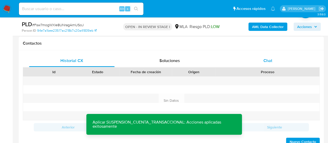
click at [259, 56] on div "Chat" at bounding box center [268, 61] width 86 height 12
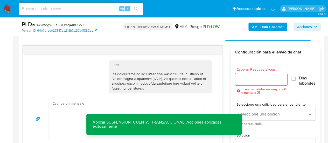
scroll to position [628, 0]
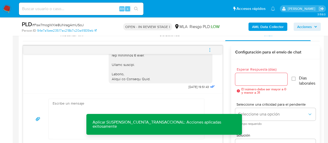
click at [209, 51] on icon "menu-action" at bounding box center [210, 50] width 5 height 5
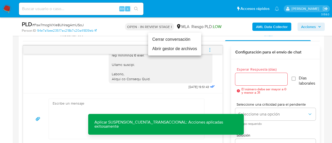
click at [169, 39] on li "Cerrar conversación" at bounding box center [174, 39] width 53 height 9
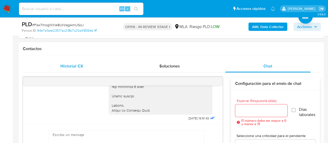
scroll to position [105, 0]
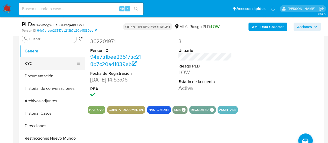
click at [29, 66] on button "KYC" at bounding box center [50, 63] width 61 height 12
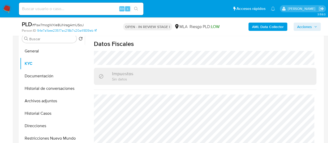
scroll to position [26, 0]
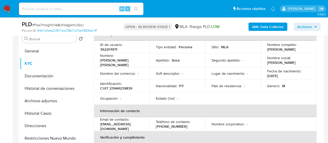
drag, startPoint x: 100, startPoint y: 124, endPoint x: 152, endPoint y: 124, distance: 52.7
click at [150, 124] on td "Email de contacto : asuncionporclorinda@outlook.es" at bounding box center [122, 124] width 56 height 14
copy p "asuncionporclorinda@outlook.es"
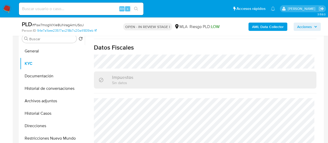
scroll to position [288, 0]
click at [43, 99] on button "Archivos adjuntos" at bounding box center [52, 101] width 65 height 12
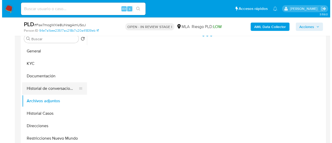
scroll to position [0, 0]
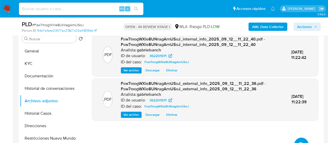
click at [297, 139] on button "upload-file" at bounding box center [301, 145] width 15 height 15
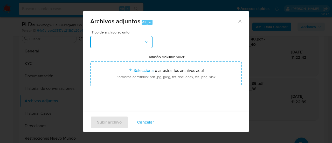
click at [117, 39] on button "button" at bounding box center [121, 42] width 62 height 12
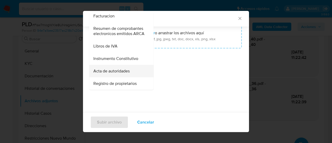
scroll to position [40, 0]
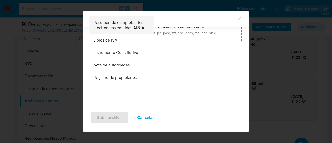
click at [107, 26] on span "Resumen de comprobantes electronicos emitidos ARCA" at bounding box center [119, 25] width 53 height 10
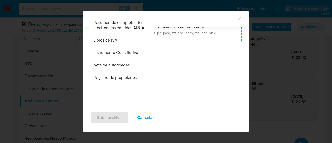
scroll to position [0, 0]
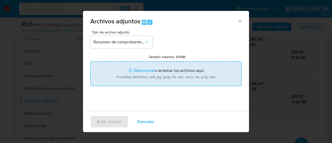
click at [159, 62] on input "Tamaño máximo: 50MB Seleccionar archivos" at bounding box center [166, 73] width 152 height 25
type input "C:\fakepath\Comprobantes electrónicos.pdf"
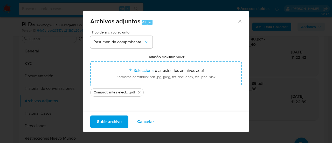
drag, startPoint x: 159, startPoint y: 62, endPoint x: 100, endPoint y: 121, distance: 83.9
click at [100, 121] on span "Subir archivo" at bounding box center [109, 121] width 25 height 11
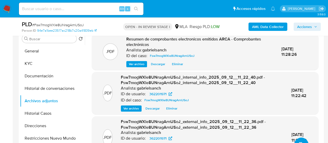
click at [300, 140] on button "upload-file" at bounding box center [301, 145] width 15 height 15
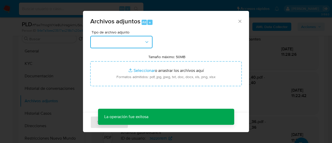
click at [128, 40] on button "button" at bounding box center [121, 42] width 62 height 12
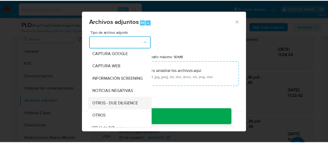
scroll to position [52, 0]
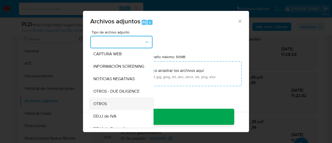
click at [107, 106] on div "OTROS" at bounding box center [119, 104] width 53 height 12
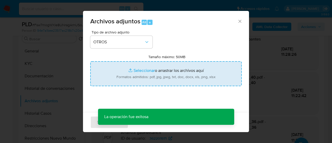
click at [140, 79] on input "Tamaño máximo: 50MB Seleccionar archivos" at bounding box center [166, 73] width 152 height 25
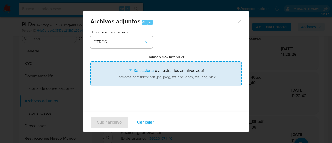
type input "C:\fakepath\Caselog Fsw7mogWXle8UNragArnUSoJ_2025_07_17_18_13_36.docx"
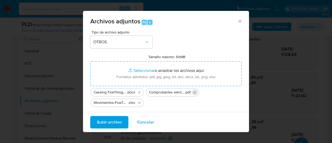
click at [195, 93] on icon "Eliminar Comprobantes electrónicos.pdf" at bounding box center [195, 92] width 4 height 4
click at [111, 121] on span "Subir archivo" at bounding box center [109, 122] width 25 height 11
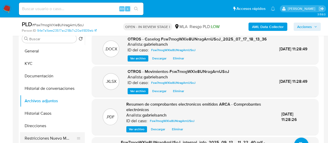
click at [50, 136] on button "Restricciones Nuevo Mundo" at bounding box center [50, 138] width 61 height 12
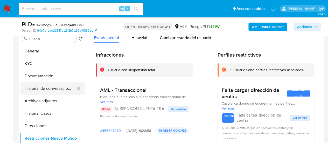
click at [55, 86] on button "Historial de conversaciones" at bounding box center [50, 88] width 61 height 12
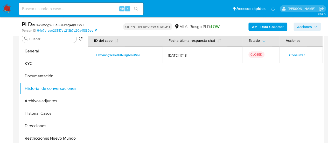
click at [309, 27] on span "Acciones" at bounding box center [305, 27] width 15 height 8
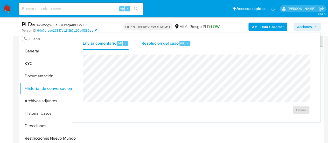
click at [154, 43] on span "Resolución del caso" at bounding box center [159, 43] width 37 height 6
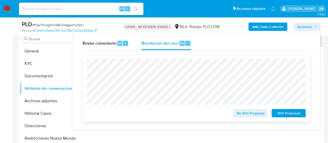
click at [283, 115] on span "ROI Proposal" at bounding box center [288, 113] width 27 height 7
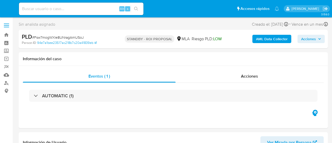
select select "10"
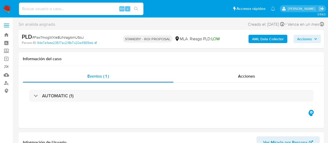
click at [60, 10] on input at bounding box center [81, 8] width 125 height 7
paste input "PFaJLwI6nz19m3o4MB02dJKD"
type input "PFaJLwI6nz19m3o4MB02dJKD"
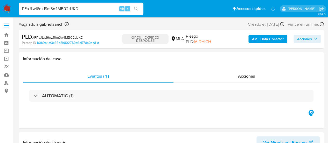
select select "10"
click at [74, 9] on input "PFaJLwI6nz19m3o4MB02dJKD" at bounding box center [81, 8] width 125 height 7
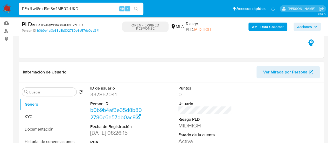
scroll to position [208, 0]
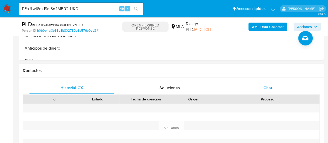
click at [270, 87] on span "Chat" at bounding box center [268, 88] width 9 height 6
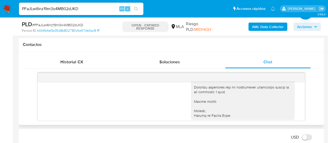
scroll to position [858, 0]
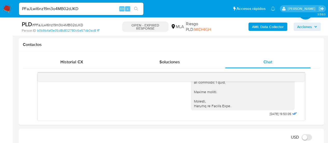
click at [70, 10] on input "PFaJLwI6nz19m3o4MB02dJKD" at bounding box center [81, 8] width 125 height 7
paste input "D2pwb2dL7Pou48MarXHQ85Ya"
type input "D2pwb2dL7Pou48MarXHQ85Ya"
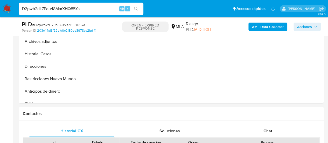
scroll to position [182, 0]
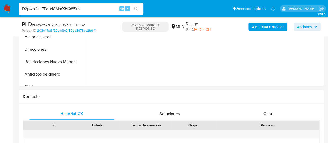
select select "10"
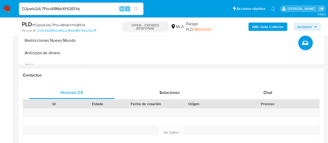
scroll to position [208, 0]
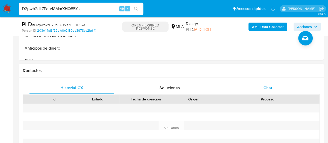
click at [272, 84] on div "Chat" at bounding box center [268, 88] width 86 height 12
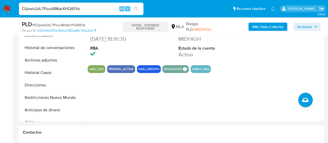
scroll to position [130, 0]
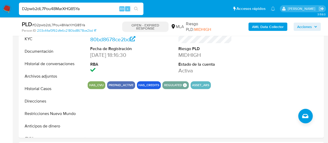
click at [55, 9] on input "D2pwb2dL7Pou48MarXHQ85Ya" at bounding box center [81, 8] width 125 height 7
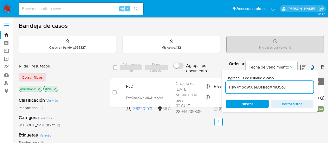
click at [249, 84] on input "Fsw7mogWXle8UNragArnUSoJ" at bounding box center [270, 87] width 88 height 7
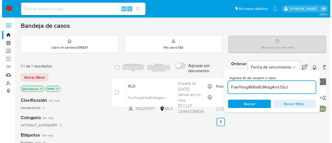
scroll to position [26, 0]
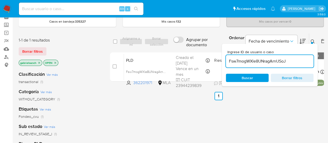
click at [249, 59] on input "Fsw7mogWXle8UNragArnUSoJ" at bounding box center [270, 61] width 88 height 7
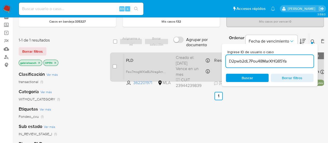
type input "D2pwb2dL7Pou48MarXHQ85Ya"
click at [114, 67] on input "checkbox" at bounding box center [115, 66] width 4 height 4
checkbox input "true"
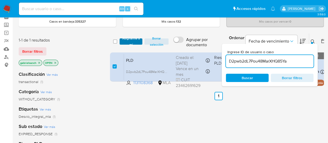
click at [127, 40] on span "Asignarme a mí" at bounding box center [131, 41] width 18 height 5
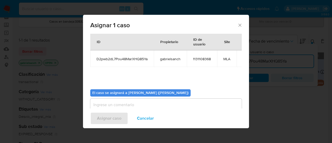
scroll to position [26, 0]
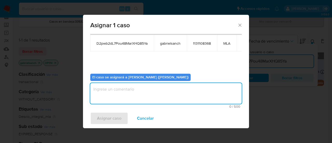
click at [131, 94] on textarea "assign-modal" at bounding box center [166, 93] width 152 height 21
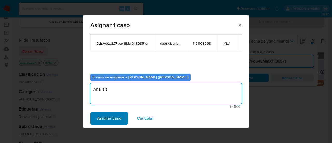
type textarea "Análisis"
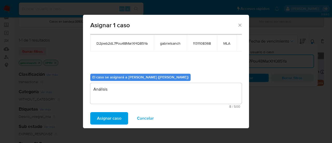
click at [111, 113] on span "Asignar caso" at bounding box center [109, 118] width 24 height 11
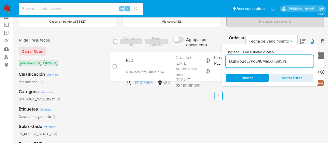
click at [255, 62] on input "D2pwb2dL7Pou48MarXHQ85Ya" at bounding box center [270, 61] width 88 height 7
paste input "JMnu8Z73jehnI7AgcZdppPHD"
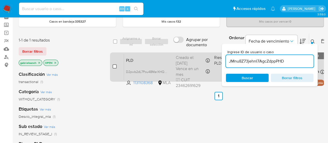
type input "JMnu8Z73jehnI7AgcZdppPHD"
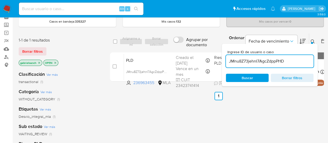
click at [114, 67] on input "checkbox" at bounding box center [115, 66] width 4 height 4
checkbox input "true"
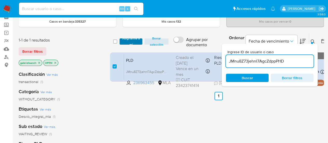
click at [124, 42] on span "Asignarme a mí" at bounding box center [131, 41] width 18 height 5
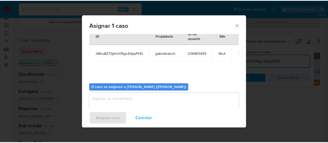
scroll to position [26, 0]
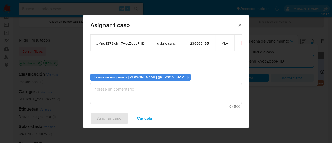
click at [129, 90] on textarea "assign-modal" at bounding box center [166, 93] width 152 height 21
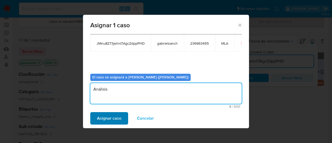
type textarea "Análisis"
click at [117, 121] on span "Asignar caso" at bounding box center [109, 118] width 24 height 11
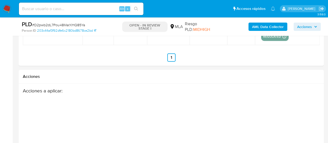
scroll to position [751, 0]
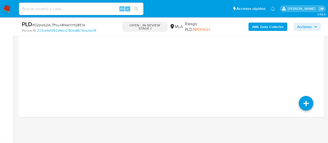
select select "10"
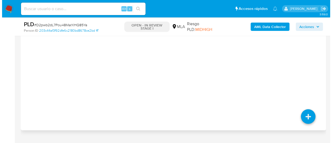
scroll to position [917, 0]
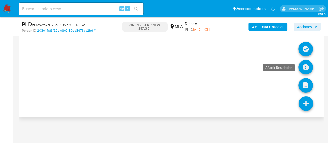
click at [304, 67] on icon at bounding box center [306, 67] width 15 height 15
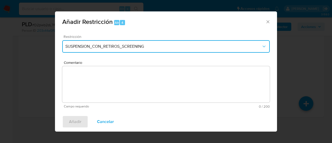
click at [179, 43] on button "SUSPENSION_CON_RETIROS_SCREENING" at bounding box center [166, 46] width 208 height 12
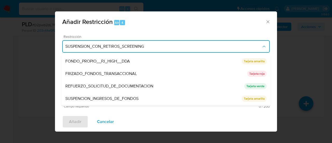
scroll to position [110, 0]
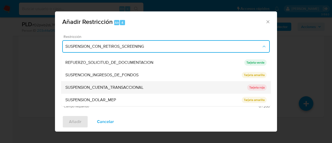
click at [127, 86] on span "SUSPENSION_CUENTA_TRANSACCIONAL" at bounding box center [104, 87] width 78 height 5
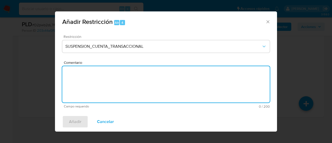
click at [127, 86] on textarea "Comentario" at bounding box center [166, 84] width 208 height 36
type textarea "AML"
click at [80, 117] on span "Añadir" at bounding box center [75, 121] width 12 height 11
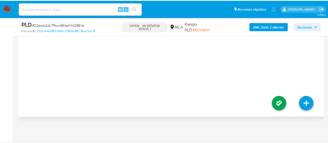
scroll to position [913, 0]
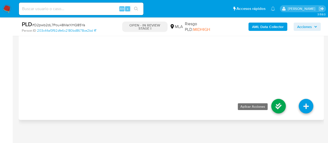
click at [276, 108] on icon at bounding box center [279, 106] width 15 height 15
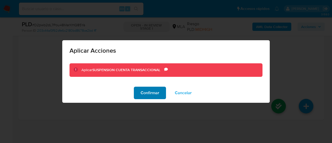
click at [144, 88] on span "Confirmar" at bounding box center [150, 92] width 19 height 11
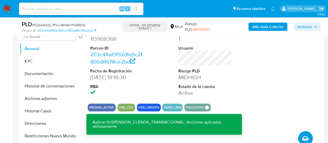
scroll to position [134, 0]
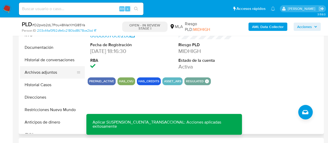
click at [39, 71] on button "Archivos adjuntos" at bounding box center [50, 72] width 61 height 12
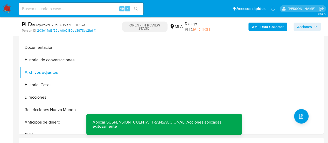
click at [271, 27] on b "AML Data Collector" at bounding box center [268, 27] width 32 height 8
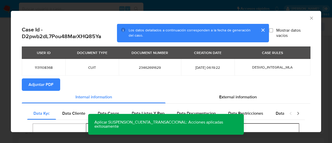
click at [42, 83] on span "Adjuntar PDF" at bounding box center [41, 84] width 25 height 11
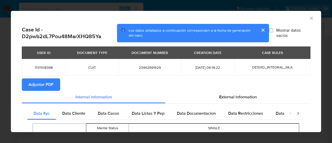
click at [309, 17] on icon "Cerrar ventana" at bounding box center [311, 18] width 5 height 5
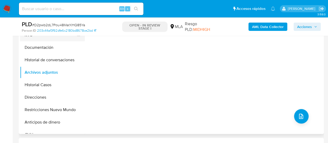
click at [32, 40] on button "KYC" at bounding box center [50, 35] width 61 height 12
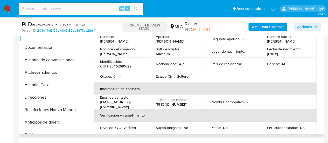
scroll to position [26, 0]
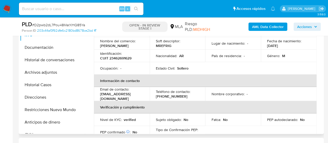
click at [124, 95] on p "[EMAIL_ADDRESS][DOMAIN_NAME]" at bounding box center [120, 96] width 41 height 9
click at [111, 93] on p "manuelgiles291004@gmail.com" at bounding box center [120, 96] width 41 height 9
drag, startPoint x: 100, startPoint y: 95, endPoint x: 151, endPoint y: 97, distance: 51.2
click at [141, 97] on p "manuelgiles291004@gmail.com" at bounding box center [120, 96] width 41 height 9
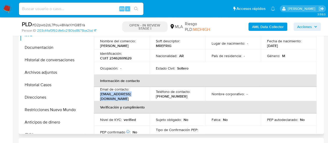
copy p "manuelgiles291004@gmail.com"
click at [59, 73] on button "Archivos adjuntos" at bounding box center [50, 72] width 61 height 12
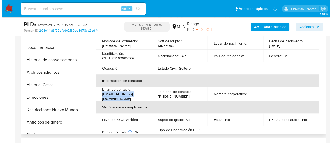
scroll to position [0, 0]
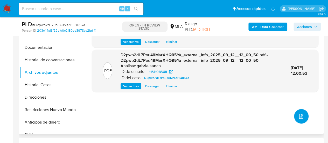
click at [301, 116] on icon "upload-file" at bounding box center [301, 116] width 6 height 6
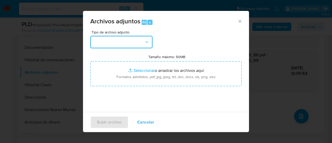
click at [121, 42] on button "button" at bounding box center [121, 42] width 62 height 12
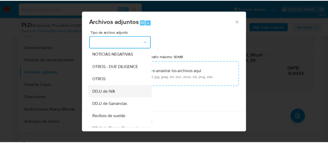
scroll to position [78, 0]
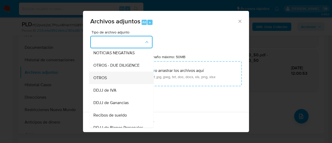
click at [99, 84] on div "OTROS" at bounding box center [119, 78] width 53 height 12
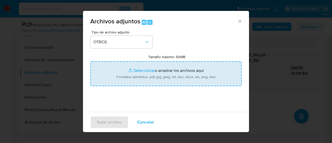
click at [146, 78] on input "Tamaño máximo: 50MB Seleccionar archivos" at bounding box center [166, 73] width 152 height 25
type input "C:\fakepath\Caselog D2pwb2dL7Pou48MarXHQ85Ya_2025_07_17_22_25_26.docx"
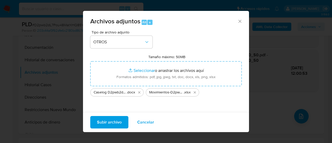
click at [105, 121] on span "Subir archivo" at bounding box center [109, 122] width 25 height 11
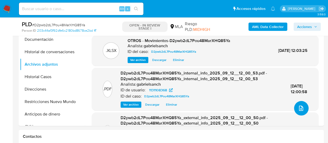
scroll to position [160, 0]
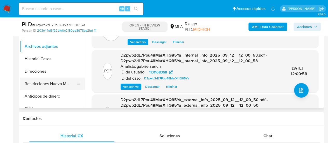
click at [38, 86] on button "Restricciones Nuevo Mundo" at bounding box center [50, 84] width 61 height 12
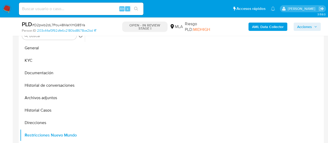
scroll to position [108, 0]
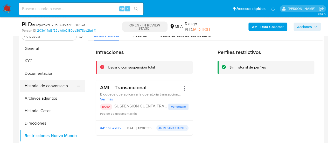
click at [35, 87] on button "Historial de conversaciones" at bounding box center [50, 86] width 61 height 12
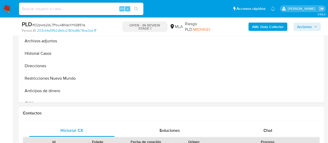
scroll to position [212, 0]
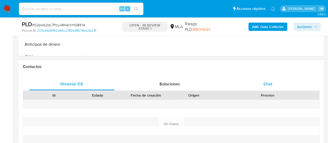
click at [251, 87] on div "Chat" at bounding box center [268, 84] width 86 height 12
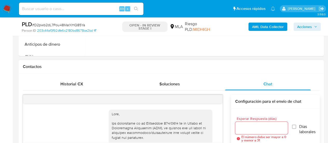
scroll to position [644, 0]
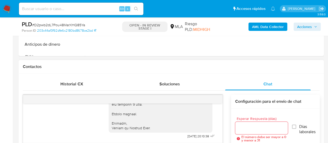
click at [212, 99] on div at bounding box center [123, 99] width 200 height 8
click at [210, 99] on icon "menu-action" at bounding box center [210, 99] width 5 height 5
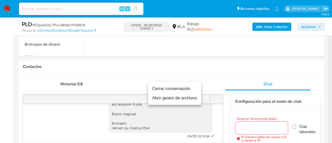
click at [180, 87] on li "Cerrar conversación" at bounding box center [174, 88] width 53 height 9
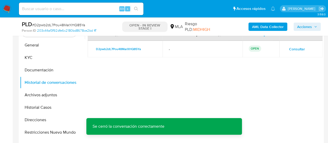
scroll to position [108, 0]
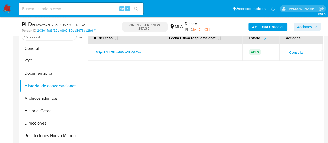
click at [310, 26] on span "Acciones" at bounding box center [305, 27] width 15 height 8
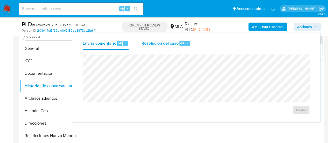
click at [184, 40] on div "Resolución del caso Alt r" at bounding box center [166, 43] width 50 height 13
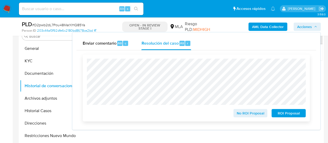
click at [289, 112] on span "ROI Proposal" at bounding box center [288, 113] width 27 height 7
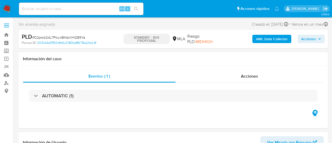
select select "10"
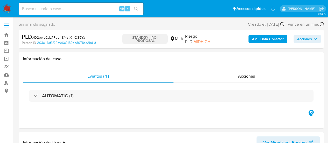
click at [66, 13] on div "Alt s" at bounding box center [81, 9] width 125 height 12
click at [63, 9] on input at bounding box center [81, 8] width 125 height 7
paste input "P0TGyedA5l9zHpf7A5fG09DU"
type input "P0TGyedA5l9zHpf7A5fG09DU"
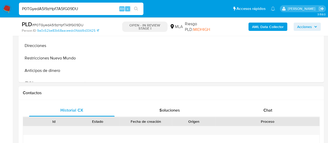
scroll to position [208, 0]
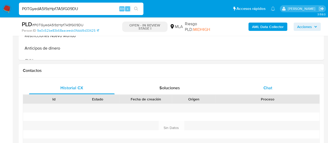
select select "10"
click at [249, 92] on div "Chat" at bounding box center [268, 88] width 86 height 12
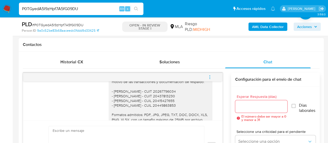
scroll to position [695, 0]
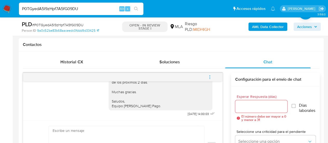
click at [60, 10] on input "P0TGyedA5l9zHpf7A5fG09DU" at bounding box center [81, 8] width 125 height 7
paste input "JMnu8Z73jehnI7AgcZdppPHD"
type input "JMnu8Z73jehnI7AgcZdppPHD"
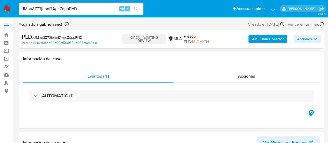
select select "10"
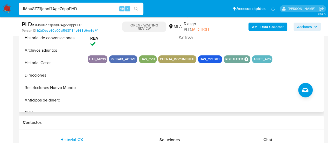
scroll to position [182, 0]
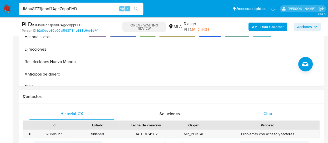
click at [267, 114] on span "Chat" at bounding box center [268, 114] width 9 height 6
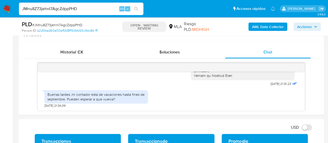
scroll to position [260, 0]
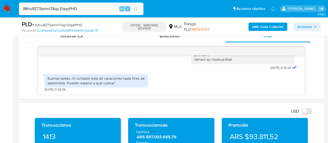
click at [73, 7] on input "JMnu8Z73jehnI7AgcZdppPHD" at bounding box center [81, 8] width 125 height 7
click at [73, 6] on input "JMnu8Z73jehnI7AgcZdppPHD" at bounding box center [81, 8] width 125 height 7
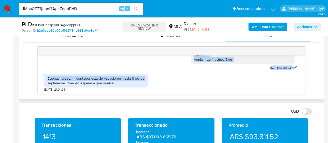
scroll to position [671, 0]
drag, startPoint x: 191, startPoint y: 73, endPoint x: 231, endPoint y: 63, distance: 42.2
copy div "Hola, muchas gracias por tu respuesta. En función de las operaciones registrada…"
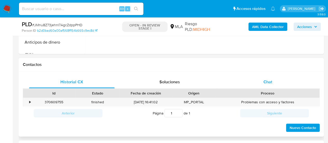
scroll to position [208, 0]
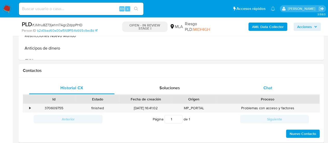
click at [282, 85] on div "Chat" at bounding box center [268, 88] width 86 height 12
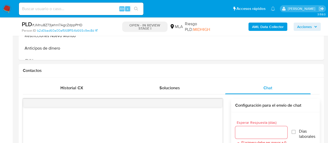
select select "10"
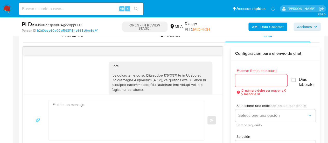
scroll to position [671, 0]
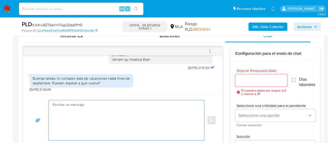
click at [121, 118] on textarea at bounding box center [125, 120] width 145 height 40
paste textarea "Lore, ipsumd sitamet con ad elitseddo. Ei tempori ut lab etdoloremag aliquaenim…"
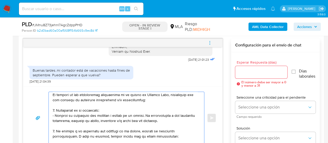
scroll to position [0, 0]
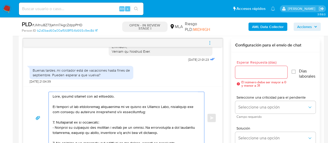
click at [122, 98] on textarea at bounding box center [125, 118] width 145 height 52
click at [118, 96] on textarea at bounding box center [125, 118] width 145 height 52
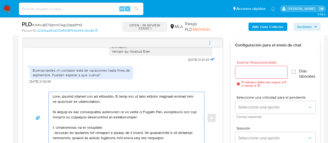
drag, startPoint x: 57, startPoint y: 111, endPoint x: 169, endPoint y: 112, distance: 112.1
click at [169, 112] on textarea at bounding box center [125, 118] width 145 height 52
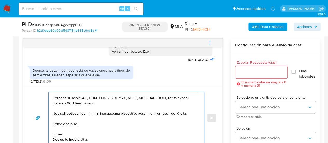
scroll to position [185, 0]
type textarea "Hola, muchas gracias por tu respuesta. En este caso no será posible extender ta…"
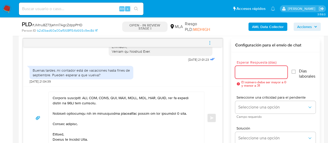
click at [256, 74] on input "Esperar Respuesta (días)" at bounding box center [261, 72] width 52 height 7
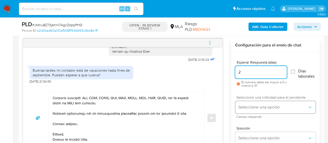
type input "2"
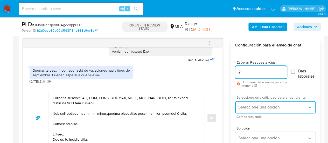
click at [243, 106] on span "Seleccione una opción" at bounding box center [273, 107] width 69 height 5
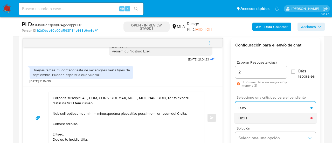
click at [248, 113] on div "HIGH" at bounding box center [275, 118] width 72 height 10
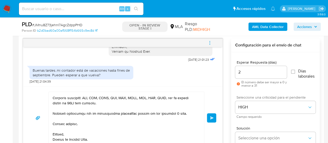
click at [212, 116] on span "Enviar" at bounding box center [212, 117] width 4 height 3
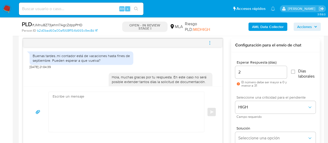
scroll to position [936, 0]
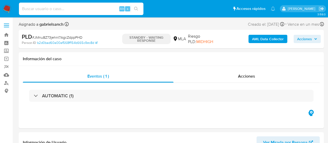
click at [70, 10] on input at bounding box center [81, 8] width 125 height 7
paste input "b7W0MuvqR2UFiMLqjnhzh3yw"
type input "b7W0MuvqR2UFiMLqjnhzh3yw"
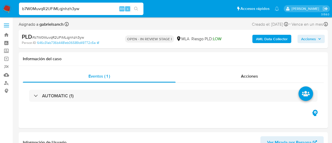
select select "10"
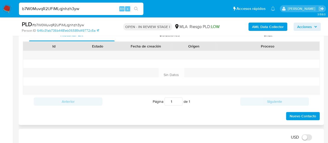
scroll to position [260, 0]
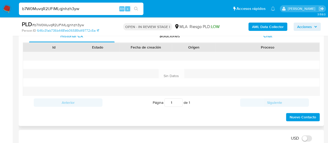
click at [249, 41] on div "Chat" at bounding box center [268, 36] width 86 height 12
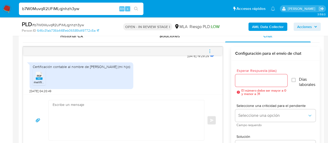
scroll to position [617, 0]
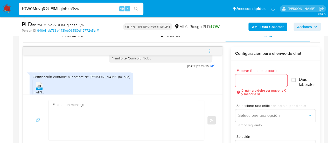
click at [96, 116] on textarea at bounding box center [125, 120] width 145 height 40
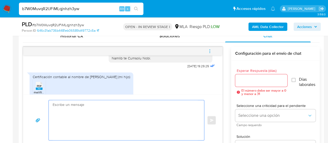
paste textarea "Hola XXX, ¡Gracias por tu respuesta! Queremos informarte que el uso de la cuent…"
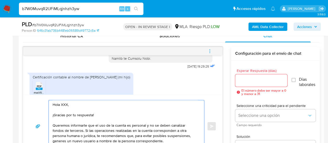
scroll to position [7, 0]
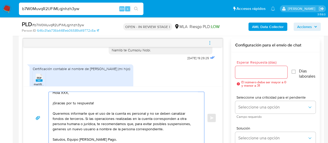
click at [100, 101] on textarea "Hola XXX, ¡Gracias por tu respuesta! Queremos informarte que el uso de la cuent…" at bounding box center [125, 118] width 145 height 52
paste textarea "Confirmamos la recepción de la documentación. Te informamos que estaremos anali…"
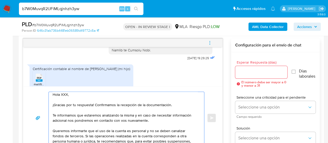
scroll to position [24, 0]
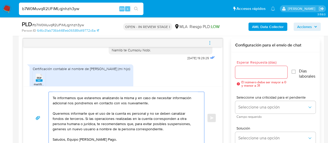
click at [56, 108] on textarea "Hola XXX, ¡Gracias por tu respuesta! Confirmamos la recepción de la documentaci…" at bounding box center [125, 118] width 145 height 52
drag, startPoint x: 101, startPoint y: 113, endPoint x: 105, endPoint y: 117, distance: 5.5
click at [105, 117] on textarea "Hola XXX, ¡Gracias por tu respuesta! Confirmamos la recepción de la documentaci…" at bounding box center [125, 118] width 145 height 52
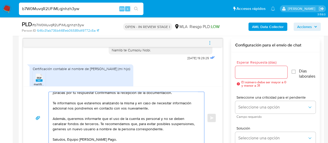
scroll to position [19, 0]
click at [165, 122] on textarea "Hola XXX, ¡Gracias por tu respuesta! Confirmamos la recepción de la documentaci…" at bounding box center [125, 118] width 145 height 52
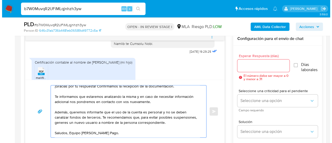
scroll to position [268, 0]
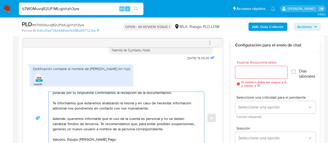
type textarea "Hola XXX, ¡Gracias por tu respuesta! Confirmamos la recepción de la documentaci…"
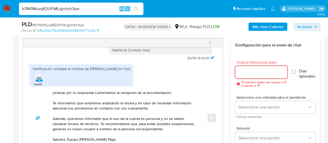
click at [260, 70] on input "Esperar Respuesta (días)" at bounding box center [261, 72] width 52 height 7
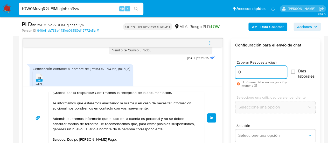
type input "0"
drag, startPoint x: 212, startPoint y: 117, endPoint x: 213, endPoint y: 106, distance: 11.0
click at [212, 117] on span "Enviar" at bounding box center [212, 117] width 4 height 3
click at [208, 44] on icon "menu-action" at bounding box center [210, 42] width 5 height 5
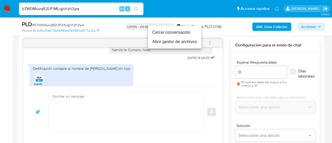
scroll to position [0, 0]
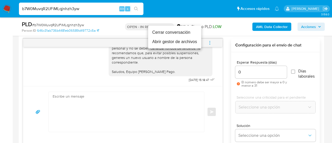
click at [185, 34] on li "Cerrar conversación" at bounding box center [174, 32] width 53 height 9
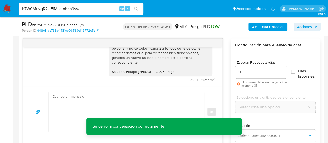
scroll to position [733, 0]
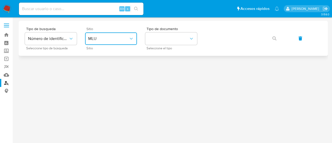
click at [125, 36] on button "MLU" at bounding box center [111, 38] width 52 height 12
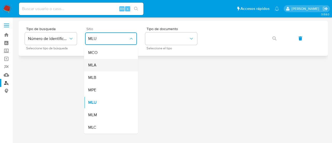
click at [103, 69] on div "MLA" at bounding box center [109, 65] width 43 height 12
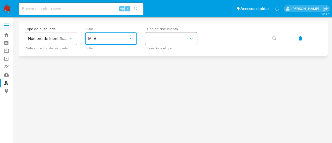
click at [161, 38] on button "identificationType" at bounding box center [171, 38] width 52 height 12
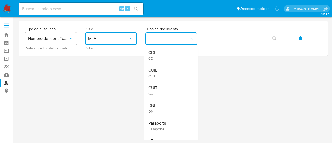
drag, startPoint x: 158, startPoint y: 68, endPoint x: 176, endPoint y: 58, distance: 20.9
click at [158, 67] on div "CUIL CUIL" at bounding box center [169, 73] width 43 height 18
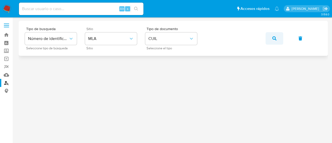
click at [270, 39] on button "button" at bounding box center [275, 38] width 18 height 12
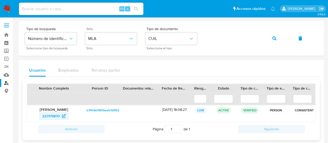
click at [58, 114] on span "223179870" at bounding box center [51, 116] width 18 height 8
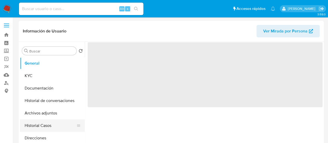
click at [38, 122] on button "Historial Casos" at bounding box center [50, 125] width 61 height 12
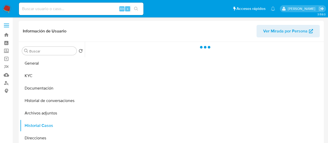
select select "10"
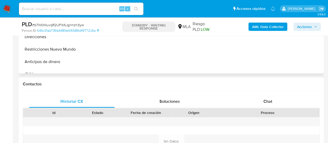
scroll to position [208, 0]
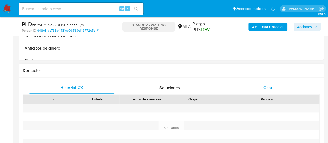
click at [281, 91] on div "Chat" at bounding box center [268, 88] width 86 height 12
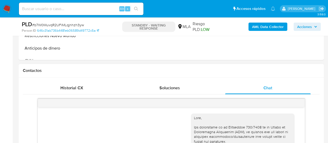
select select "10"
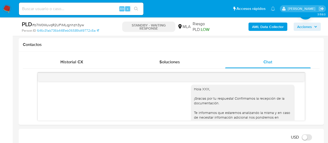
scroll to position [666, 0]
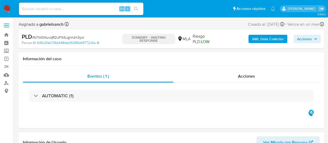
select select "10"
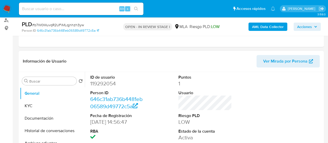
scroll to position [130, 0]
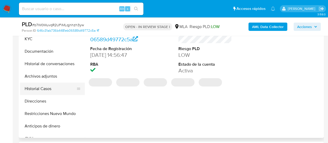
select select "10"
click at [50, 86] on button "Historial Casos" at bounding box center [50, 89] width 61 height 12
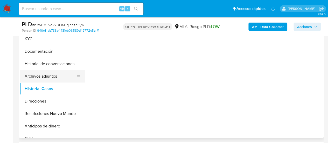
click at [51, 80] on button "Archivos adjuntos" at bounding box center [50, 76] width 61 height 12
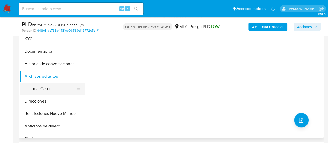
click at [50, 86] on button "Historial Casos" at bounding box center [50, 89] width 61 height 12
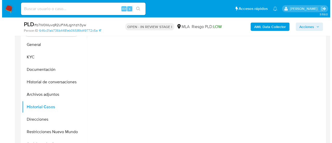
scroll to position [104, 0]
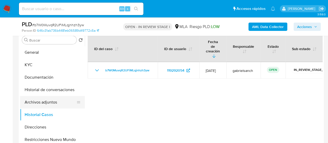
click at [46, 103] on button "Archivos adjuntos" at bounding box center [50, 102] width 61 height 12
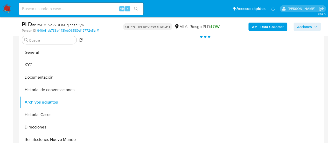
click at [278, 26] on b "AML Data Collector" at bounding box center [268, 27] width 32 height 8
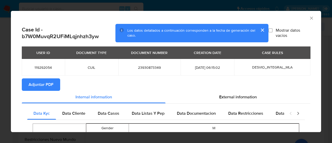
click at [39, 88] on span "Adjuntar PDF" at bounding box center [41, 84] width 25 height 11
click at [310, 18] on icon "Cerrar ventana" at bounding box center [311, 18] width 3 height 3
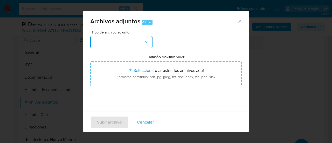
click at [136, 39] on button "button" at bounding box center [121, 42] width 62 height 12
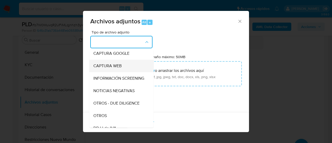
scroll to position [52, 0]
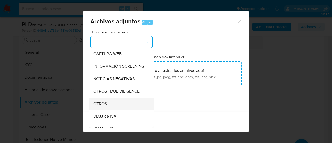
click at [106, 106] on span "OTROS" at bounding box center [99, 103] width 13 height 5
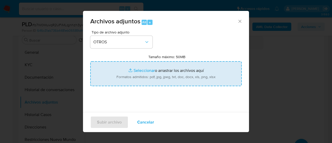
click at [134, 73] on input "Tamaño máximo: 50MB Seleccionar archivos" at bounding box center [166, 73] width 152 height 25
type input "C:\fakepath\Recibo de sueldo abril.pdf"
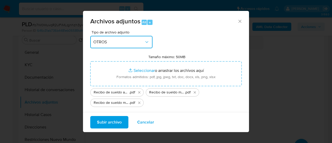
click at [119, 44] on span "OTROS" at bounding box center [118, 41] width 51 height 5
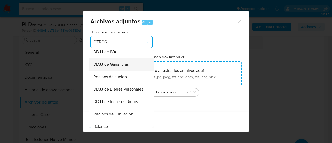
scroll to position [124, 0]
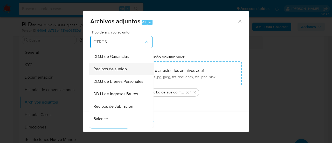
click at [111, 72] on span "Recibos de sueldo" at bounding box center [109, 68] width 33 height 5
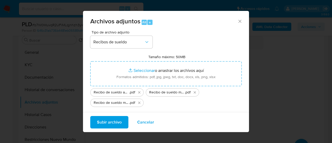
click at [117, 124] on span "Subir archivo" at bounding box center [109, 122] width 25 height 11
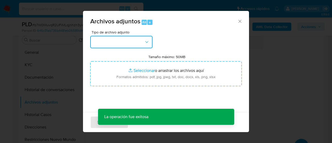
click at [111, 41] on button "button" at bounding box center [121, 42] width 62 height 12
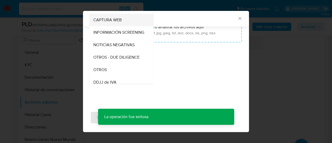
scroll to position [52, 0]
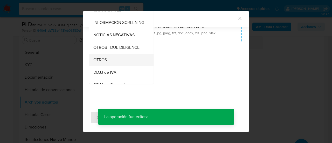
click at [113, 66] on div "OTROS" at bounding box center [119, 60] width 53 height 12
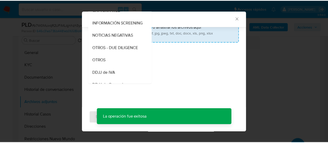
scroll to position [0, 0]
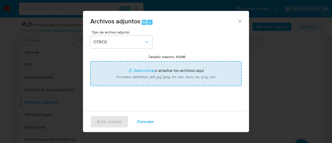
click at [169, 80] on input "Tamaño máximo: 50MB Seleccionar archivos" at bounding box center [166, 73] width 152 height 25
type input "C:\fakepath\Caselog b7W0MuvqR2UFiMLqjnhzh3yw_2025_07_17_22_33_04.docx"
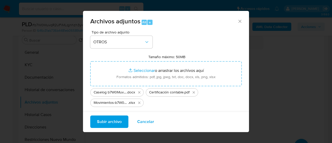
click at [114, 120] on span "Subir archivo" at bounding box center [109, 121] width 25 height 11
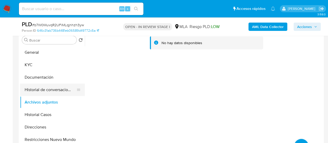
click at [29, 92] on button "Historial de conversaciones" at bounding box center [50, 90] width 61 height 12
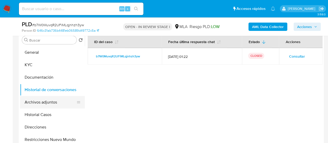
click at [31, 100] on button "Archivos adjuntos" at bounding box center [50, 102] width 61 height 12
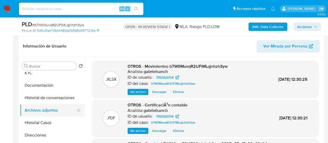
scroll to position [26, 0]
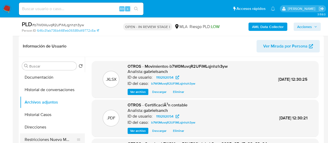
click at [58, 136] on button "Restricciones Nuevo Mundo" at bounding box center [50, 139] width 61 height 12
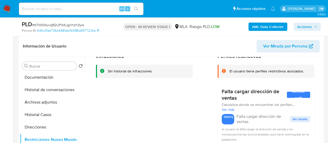
click at [307, 26] on span "Acciones" at bounding box center [305, 27] width 15 height 8
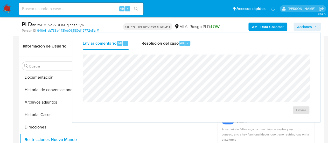
click at [175, 31] on div "OPEN - IN REVIEW STAGE I MLA Riesgo PLD: LOW" at bounding box center [171, 27] width 98 height 12
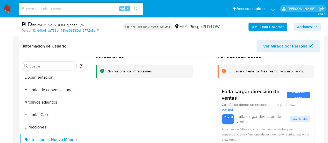
click at [175, 43] on header "Información de Usuario Ver Mirada por Persona" at bounding box center [171, 46] width 297 height 12
click at [299, 28] on span "Acciones" at bounding box center [305, 27] width 15 height 8
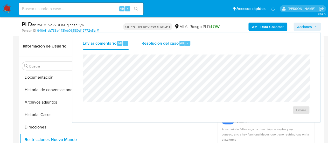
click at [145, 45] on span "Resolución del caso" at bounding box center [159, 43] width 37 height 6
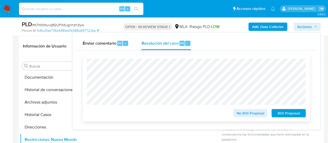
click at [261, 112] on span "No ROI Proposal" at bounding box center [250, 113] width 27 height 7
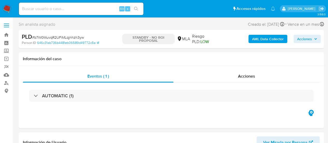
click at [65, 9] on input at bounding box center [81, 8] width 125 height 7
paste input "NhWwrPsJIoSjzR1UonNZaQfM"
type input "NhWwrPsJIoSjzR1UonNZaQfM"
select select "10"
type input "NhWwrPsJIoSjzR1UonNZaQfM"
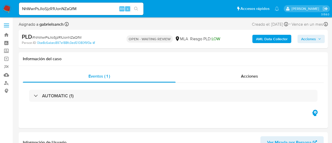
select select "10"
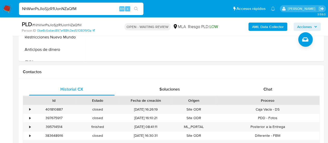
scroll to position [208, 0]
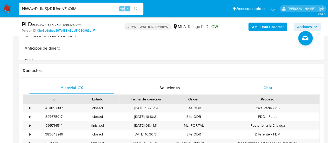
click at [258, 86] on div "Chat" at bounding box center [268, 88] width 86 height 12
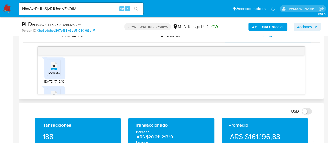
scroll to position [675, 0]
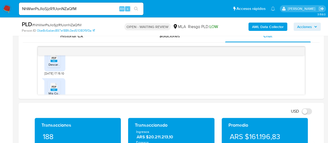
click at [66, 6] on input "NhWwrPsJIoSjzR1UonNZaQfM" at bounding box center [81, 8] width 125 height 7
paste input "i5LJMfdtT2NeDIFzW5At5qYx"
type input "i5LJMfdtT2NeDIFzW5At5qYx"
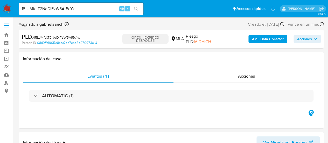
select select "10"
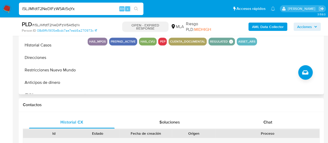
scroll to position [182, 0]
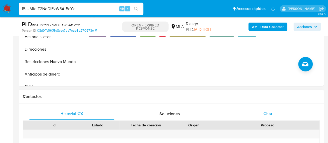
click at [269, 108] on div "Chat" at bounding box center [268, 114] width 86 height 12
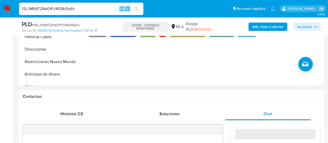
click at [272, 111] on span "Chat" at bounding box center [268, 114] width 9 height 6
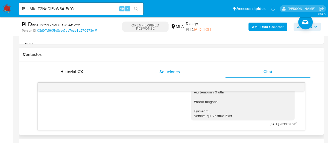
scroll to position [234, 0]
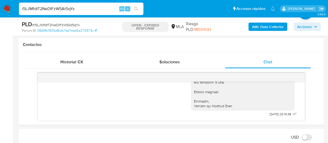
click at [60, 6] on input "i5LJMfdtT2NeDIFzW5At5qYx" at bounding box center [81, 8] width 125 height 7
paste input "THudLKylKVdealMAVEsT3xup"
type input "THudLKylKVdealMAVEsT3xup"
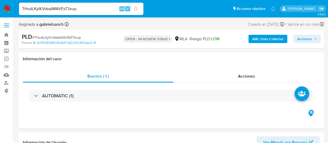
select select "10"
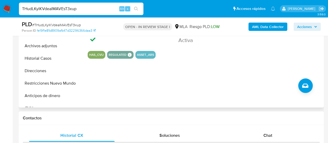
scroll to position [182, 0]
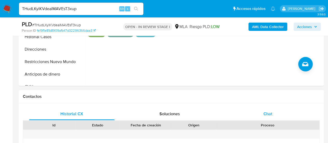
click at [262, 108] on div "Chat" at bounding box center [268, 114] width 86 height 12
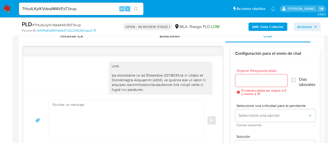
scroll to position [960, 0]
